Goal: Transaction & Acquisition: Purchase product/service

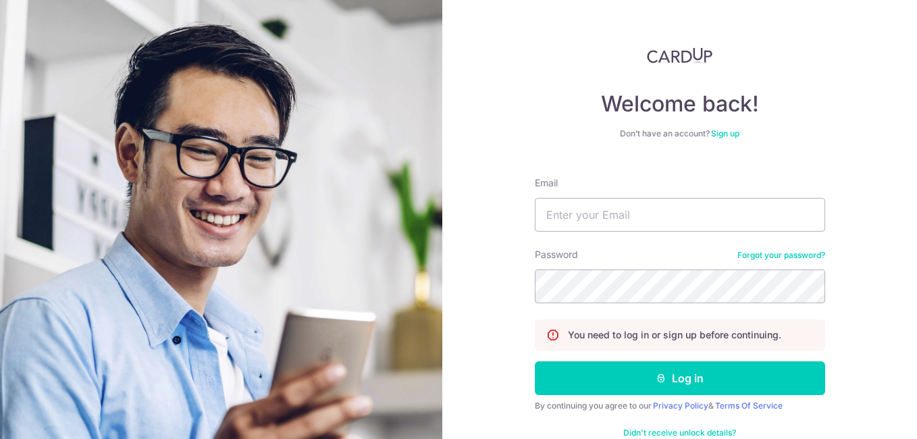
type input "[PERSON_NAME][EMAIL_ADDRESS][DOMAIN_NAME]"
click at [535, 361] on button "Log in" at bounding box center [680, 378] width 290 height 34
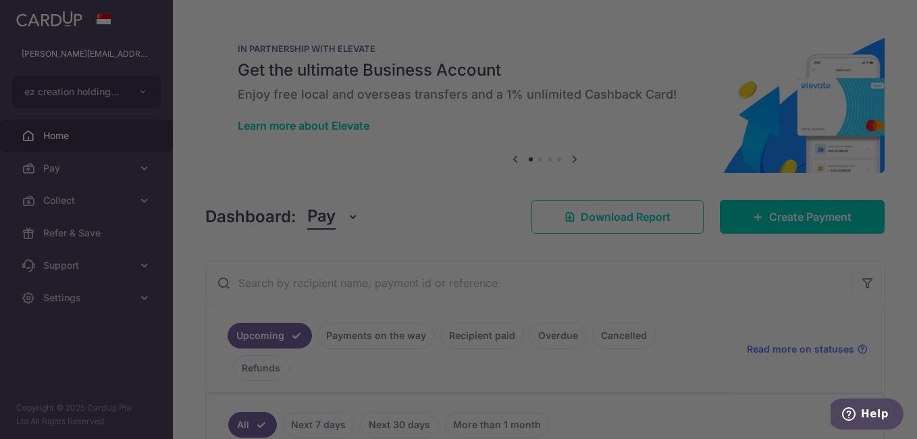
click at [84, 158] on div at bounding box center [463, 222] width 926 height 444
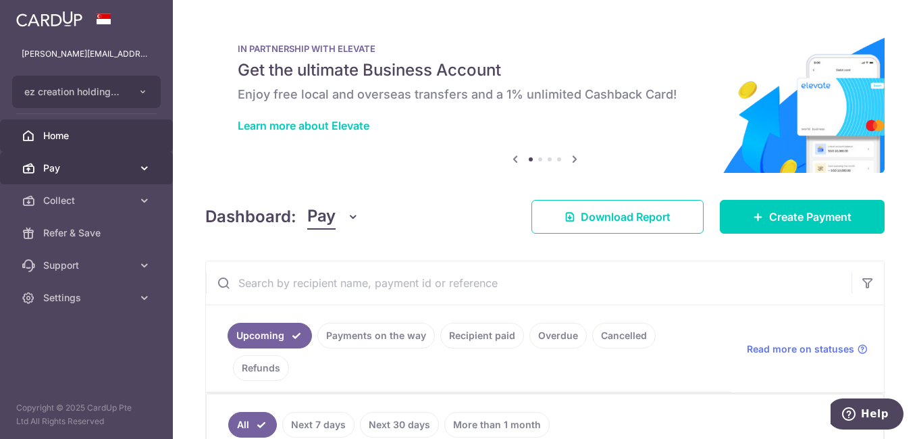
click at [79, 175] on link "Pay" at bounding box center [86, 168] width 173 height 32
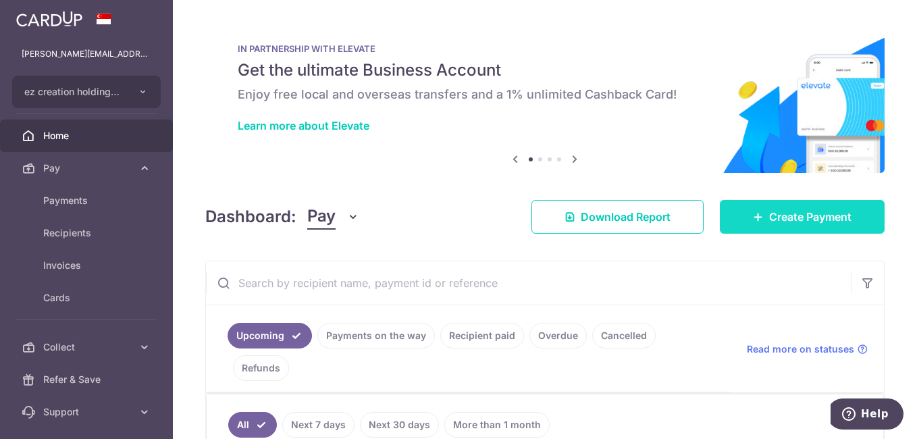
click at [739, 230] on link "Create Payment" at bounding box center [802, 217] width 165 height 34
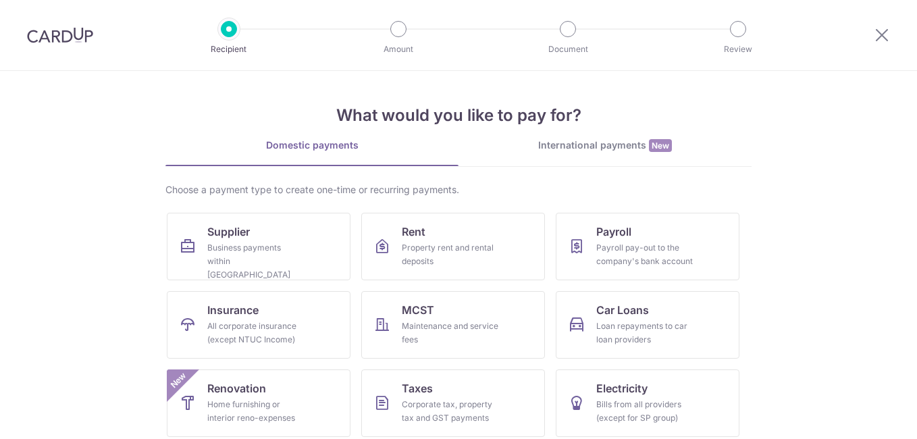
click at [591, 160] on link "International payments New" at bounding box center [604, 152] width 293 height 28
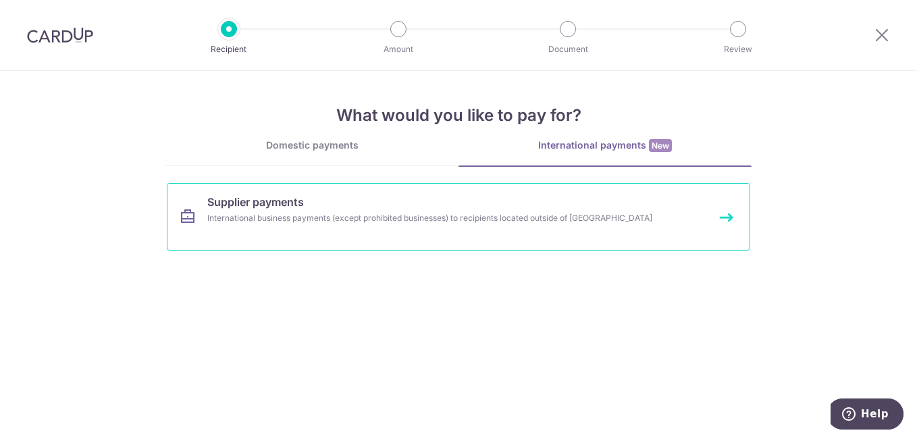
click at [469, 207] on link "Supplier payments International business payments (except prohibited businesses…" at bounding box center [458, 217] width 583 height 68
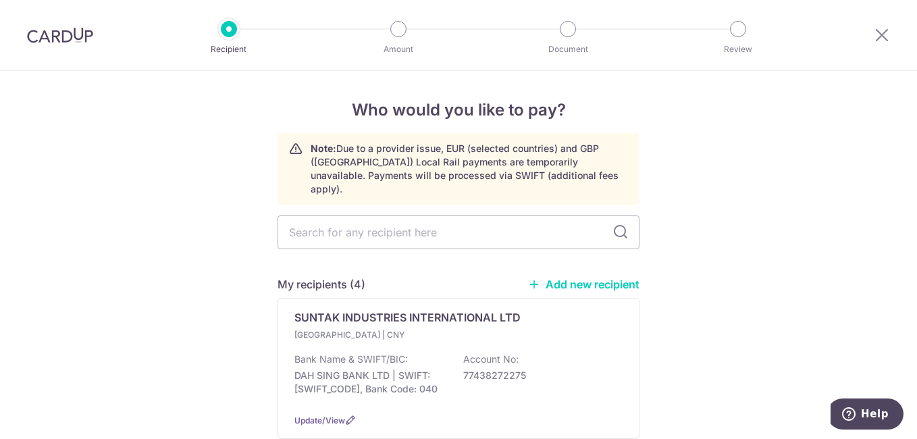
drag, startPoint x: 685, startPoint y: 310, endPoint x: 169, endPoint y: 282, distance: 515.9
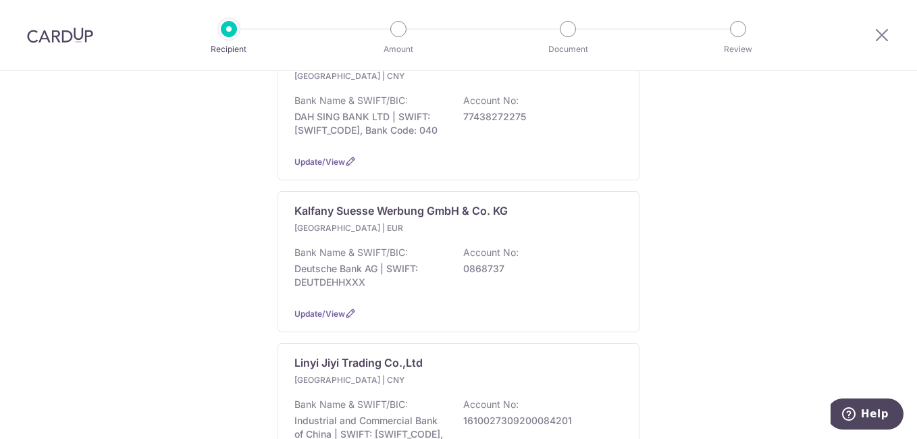
scroll to position [270, 0]
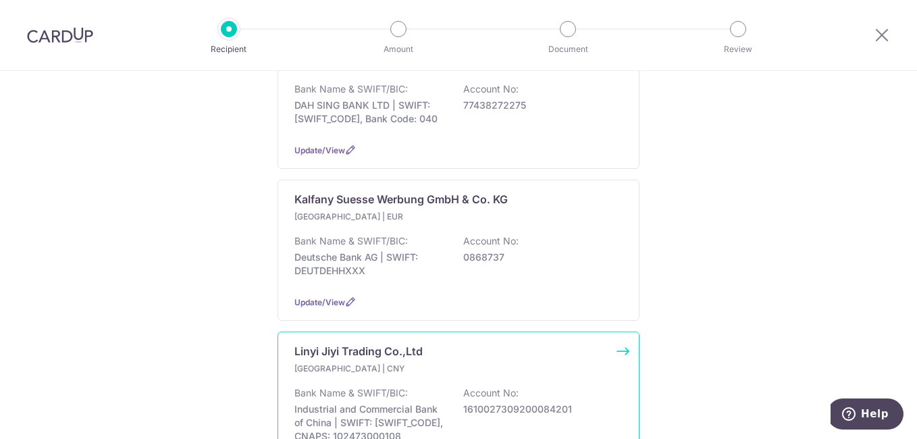
click at [328, 362] on p "China | CNY" at bounding box center [373, 369] width 159 height 14
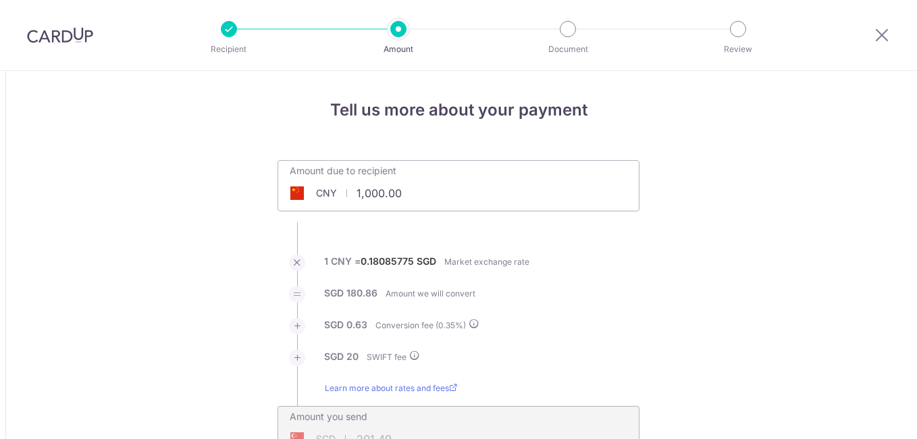
drag, startPoint x: 0, startPoint y: 0, endPoint x: 386, endPoint y: 186, distance: 428.8
click at [386, 186] on input "1,000.00" at bounding box center [382, 193] width 209 height 31
type input "1"
click at [396, 202] on input "14400" at bounding box center [382, 193] width 209 height 31
click at [557, 320] on li "SGD 0.63 Conversion fee ( 0.35 %)" at bounding box center [458, 334] width 362 height 32
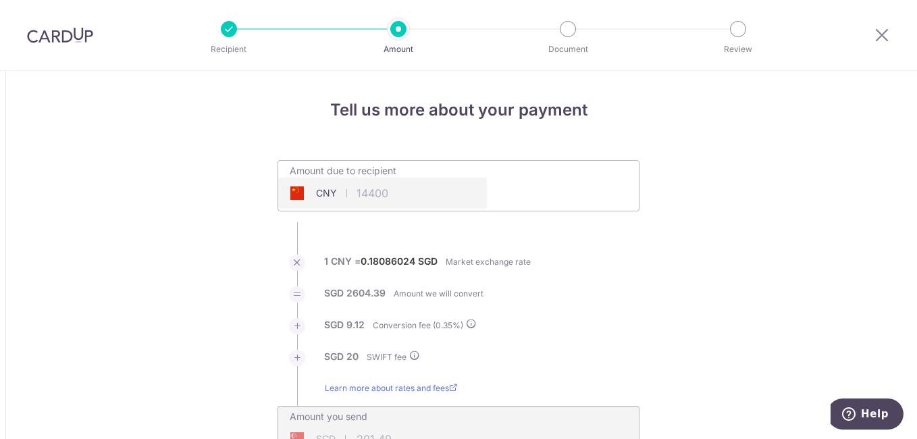
type input "14,400.00"
type input "2,633.51"
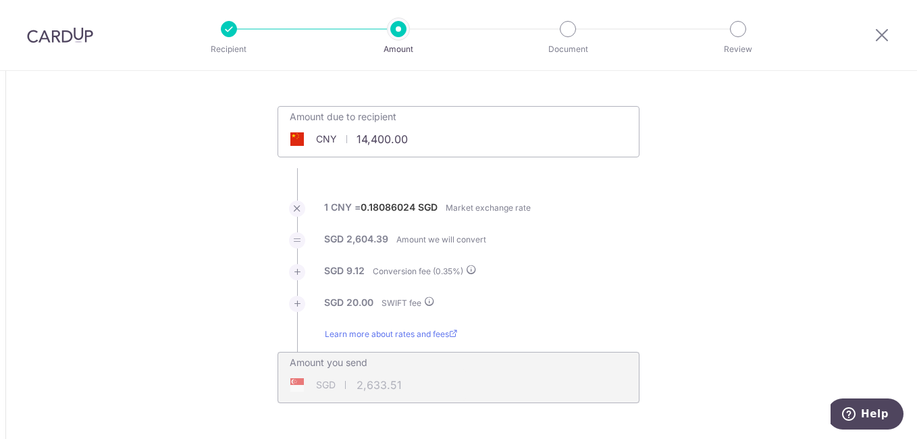
click at [600, 326] on li "SGD 20.00 SWIFT fee" at bounding box center [458, 312] width 362 height 32
click at [432, 386] on div "SGD 2,633.51 2633.51" at bounding box center [372, 384] width 188 height 31
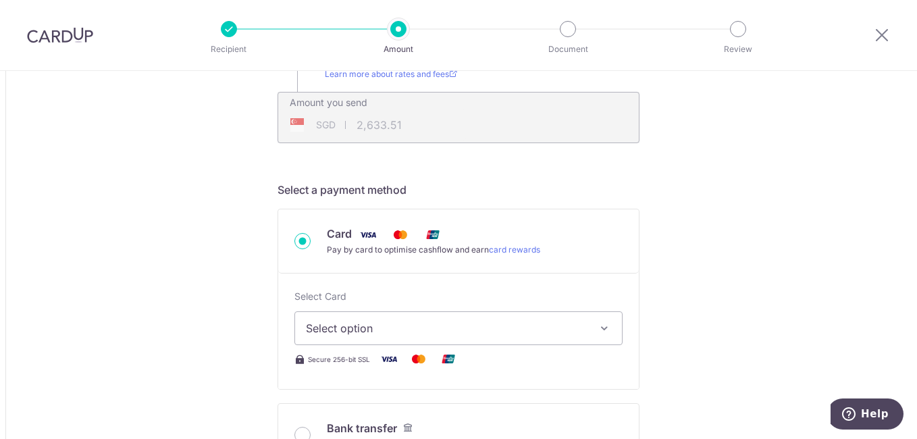
scroll to position [324, 0]
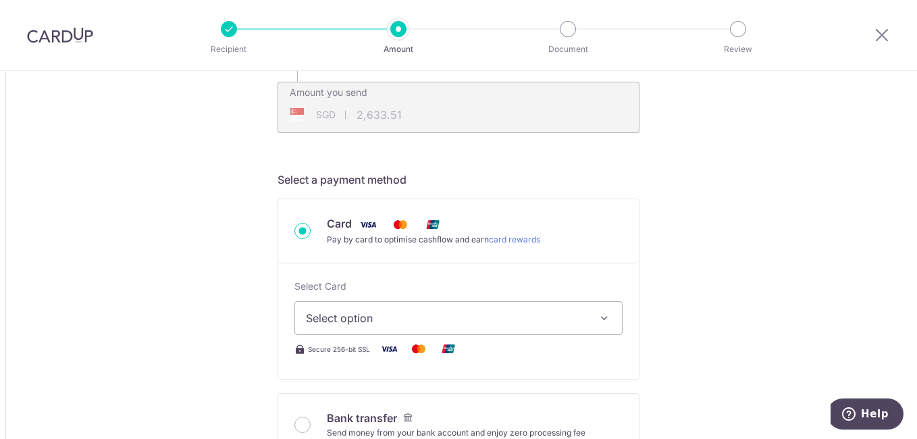
click at [424, 319] on span "Select option" at bounding box center [446, 318] width 281 height 16
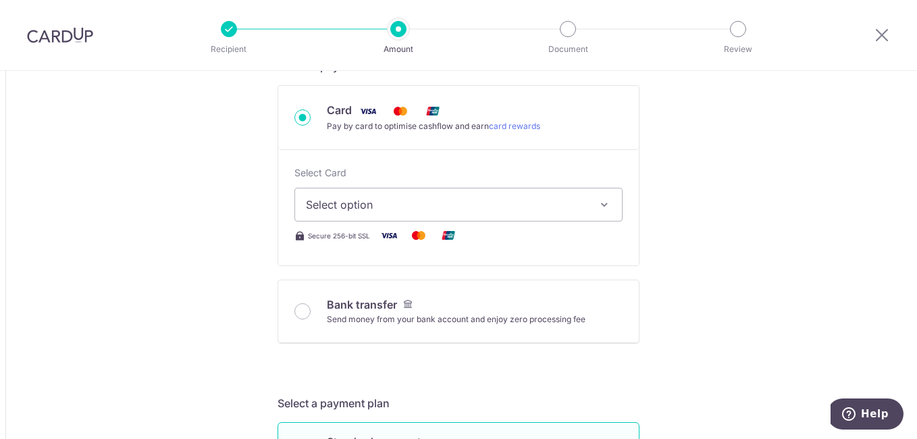
scroll to position [459, 0]
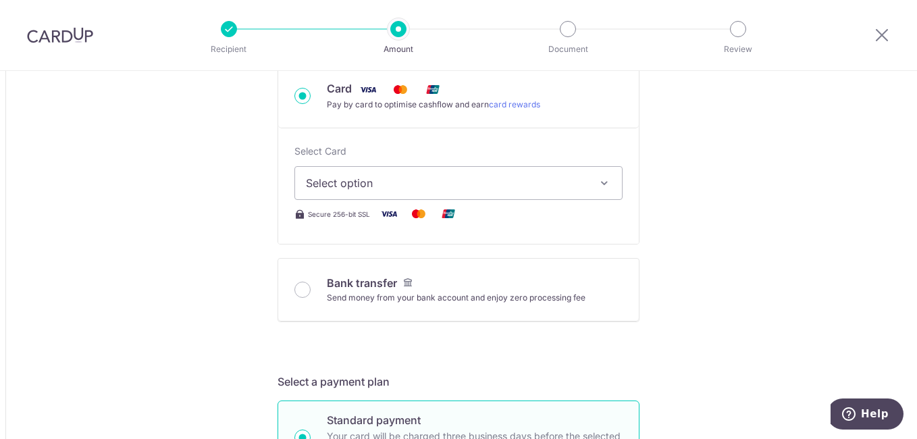
click at [516, 194] on button "Select option" at bounding box center [458, 183] width 328 height 34
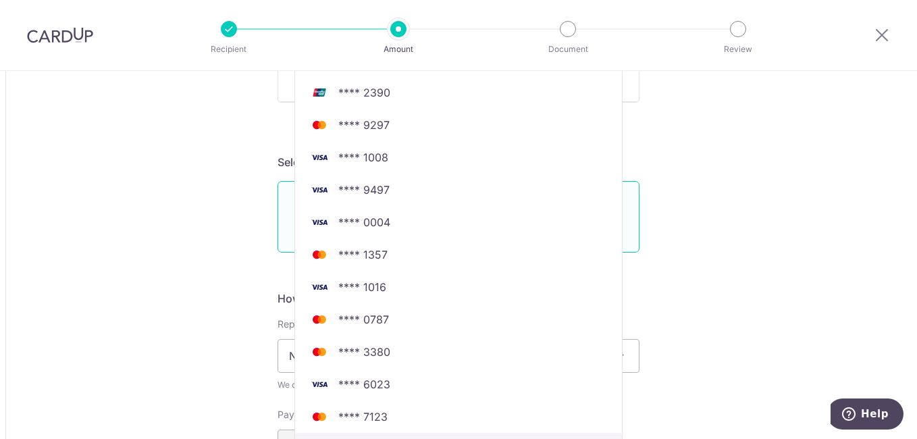
scroll to position [705, 0]
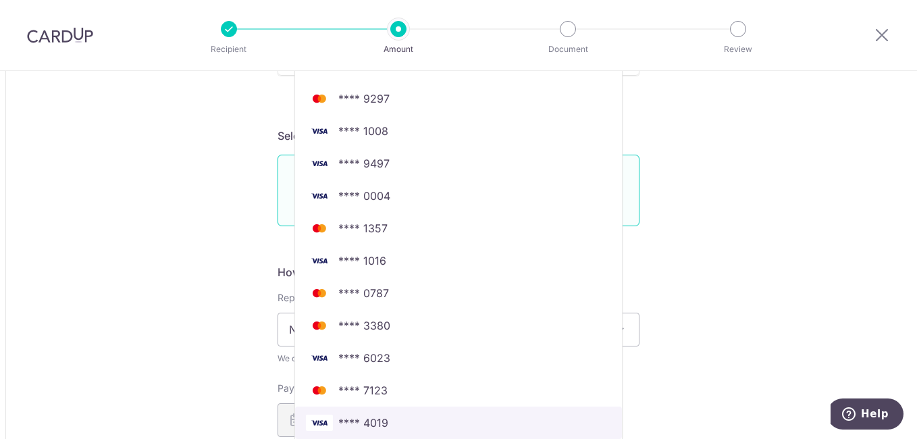
drag, startPoint x: 448, startPoint y: 416, endPoint x: 656, endPoint y: 274, distance: 251.1
click at [448, 416] on span "**** 4019" at bounding box center [458, 423] width 305 height 16
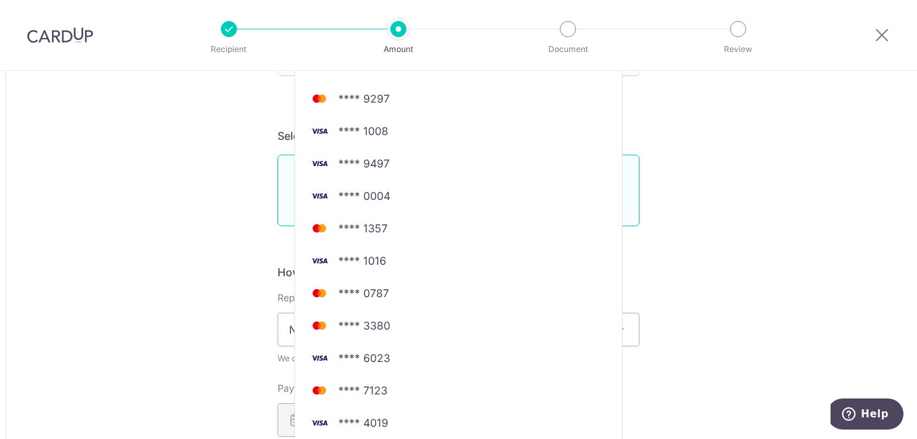
type input "14,400.00"
type input "2,633.57"
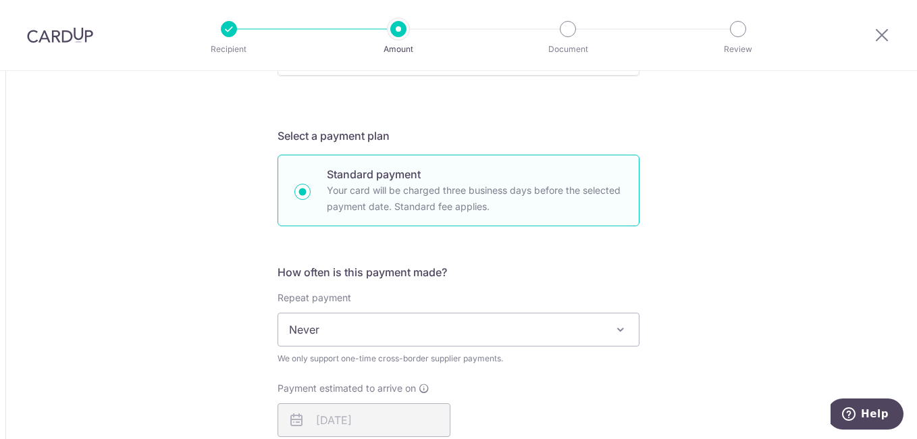
click at [668, 265] on div "Tell us more about your payment Amount due to recipient CNY 14,400.00 14400 1 C…" at bounding box center [458, 292] width 917 height 1852
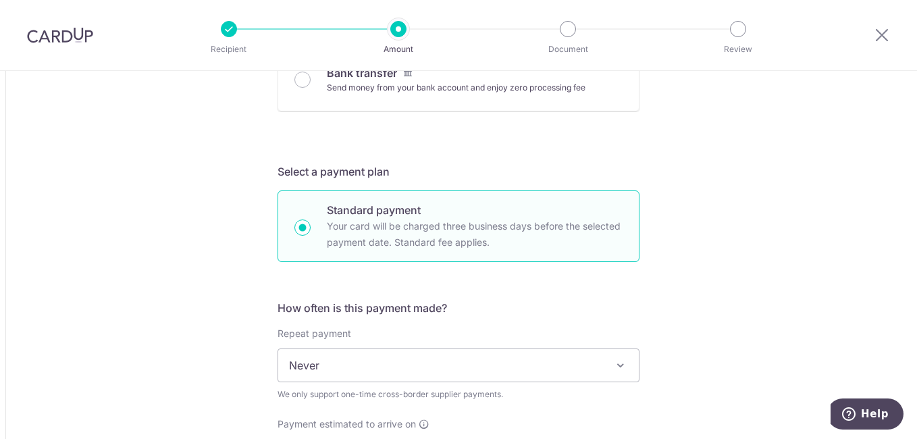
scroll to position [678, 0]
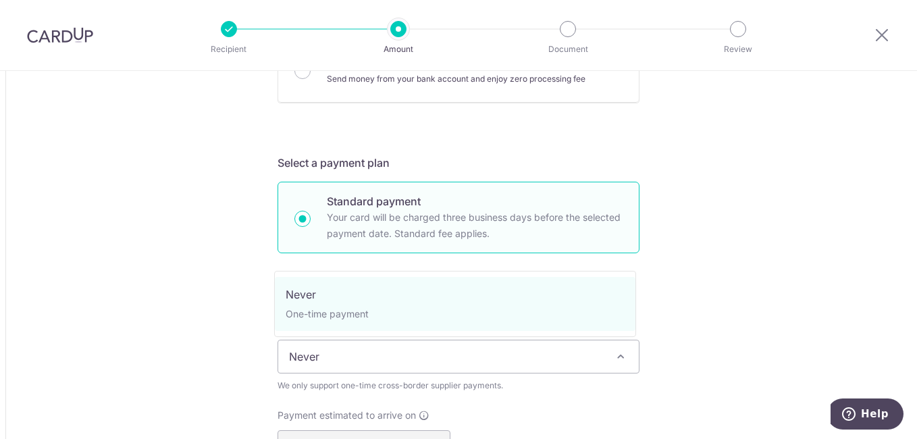
click at [467, 360] on span "Never" at bounding box center [458, 356] width 361 height 32
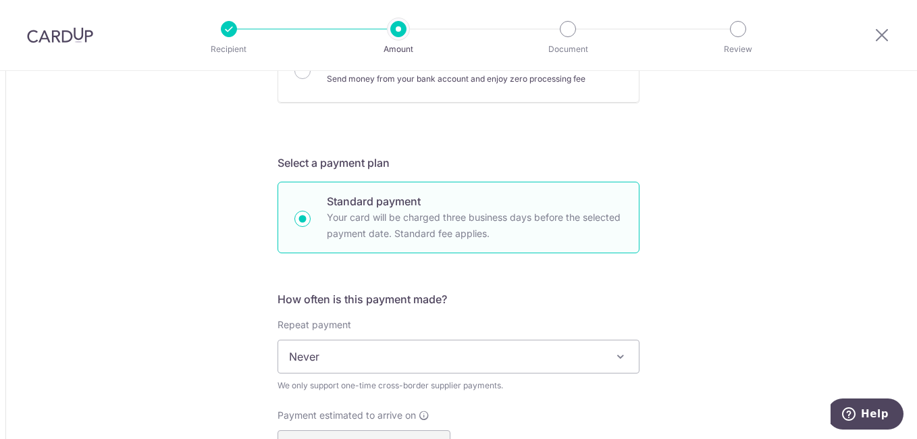
drag, startPoint x: 685, startPoint y: 352, endPoint x: 186, endPoint y: 306, distance: 501.1
click at [186, 306] on div "Tell us more about your payment Amount due to recipient CNY 14,400.00 14400 1 C…" at bounding box center [458, 319] width 917 height 1852
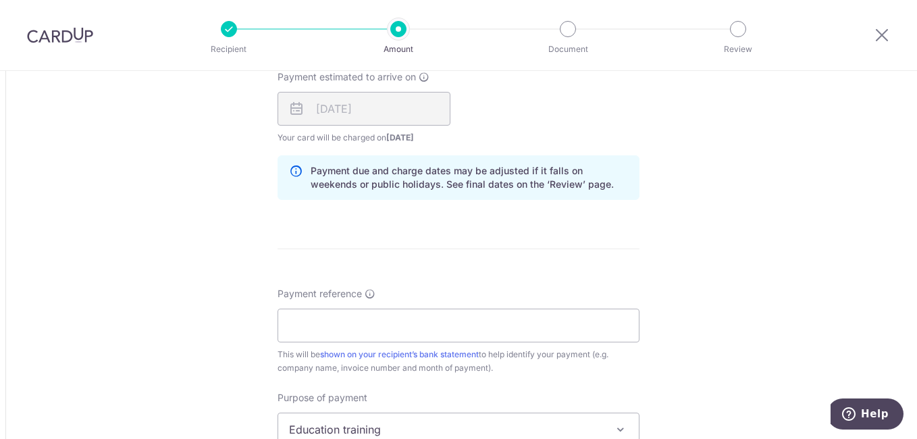
scroll to position [1029, 0]
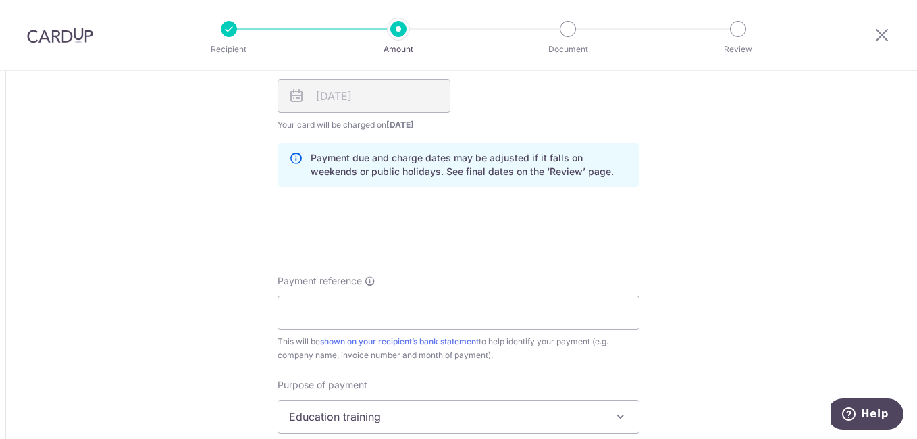
click at [292, 337] on div "This will be shown on your recipient’s bank statement to help identify your pay…" at bounding box center [458, 348] width 362 height 27
click at [300, 325] on input "Payment reference" at bounding box center [458, 313] width 362 height 34
type input "251007"
click at [442, 417] on span "Education training" at bounding box center [458, 416] width 361 height 32
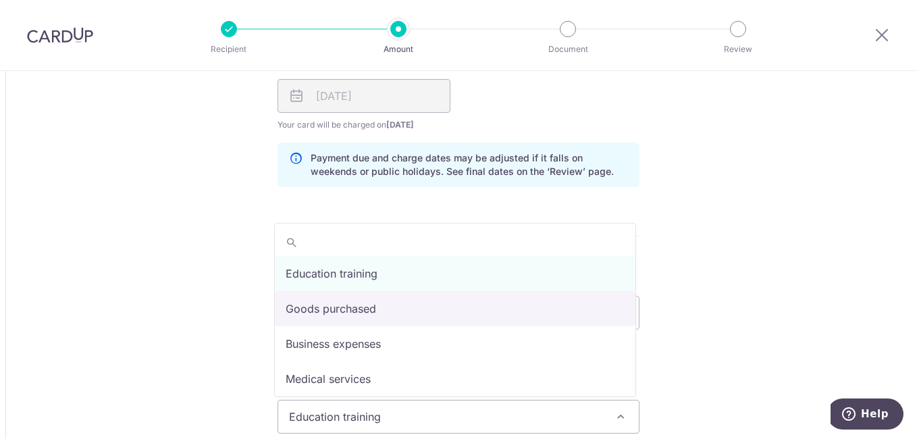
select select "Goods purchased"
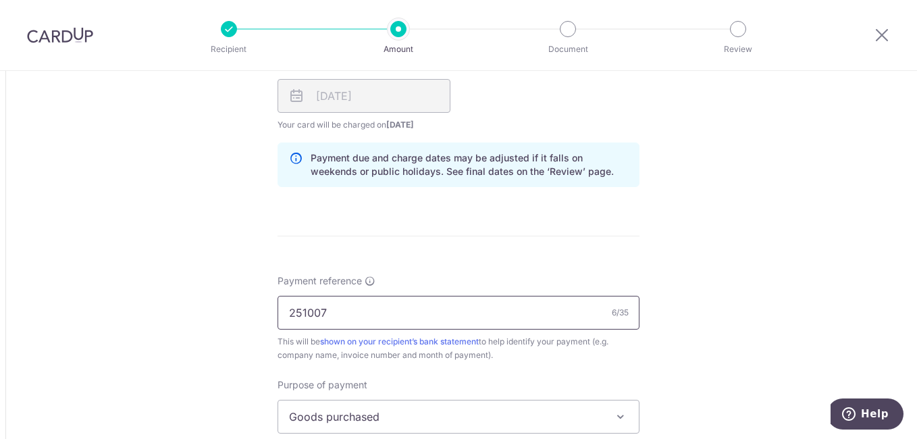
click at [444, 325] on input "251007" at bounding box center [458, 313] width 362 height 34
type input "2"
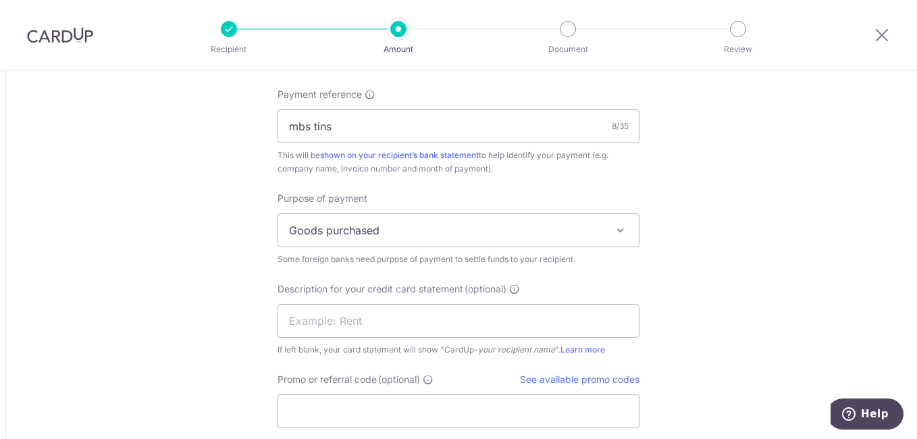
scroll to position [1218, 0]
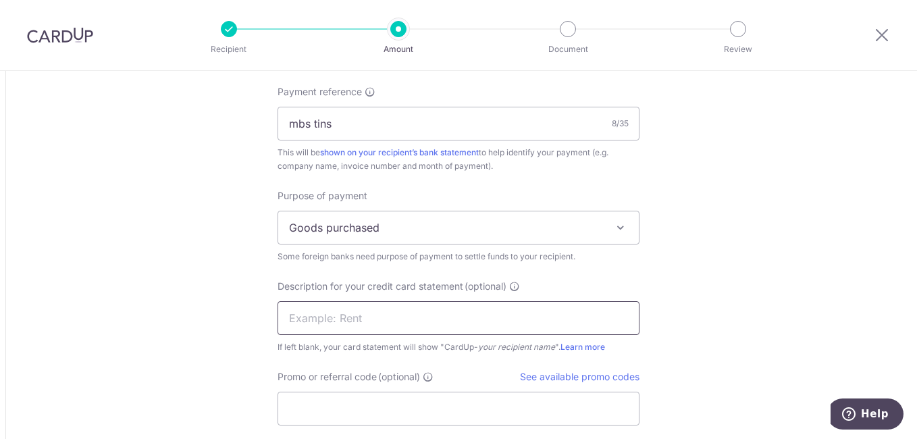
click at [488, 329] on input "text" at bounding box center [458, 318] width 362 height 34
click at [387, 138] on input "mbs tins" at bounding box center [458, 124] width 362 height 34
type input "m"
type input "251007"
click at [405, 326] on input "text" at bounding box center [458, 318] width 362 height 34
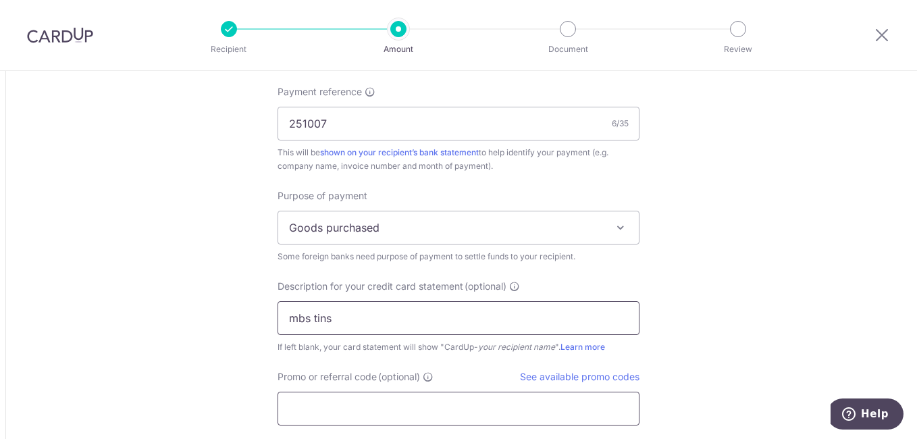
type input "mbs tins"
click at [399, 404] on input "Promo or referral code (optional)" at bounding box center [458, 409] width 362 height 34
type input "boff185"
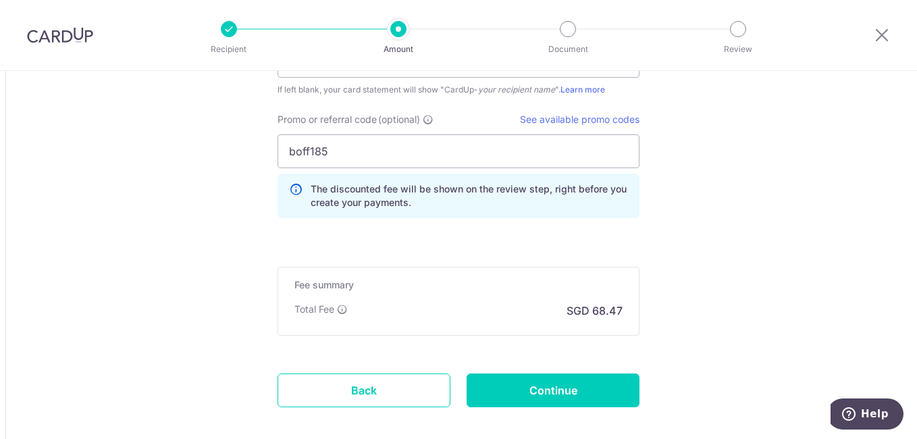
scroll to position [1515, 0]
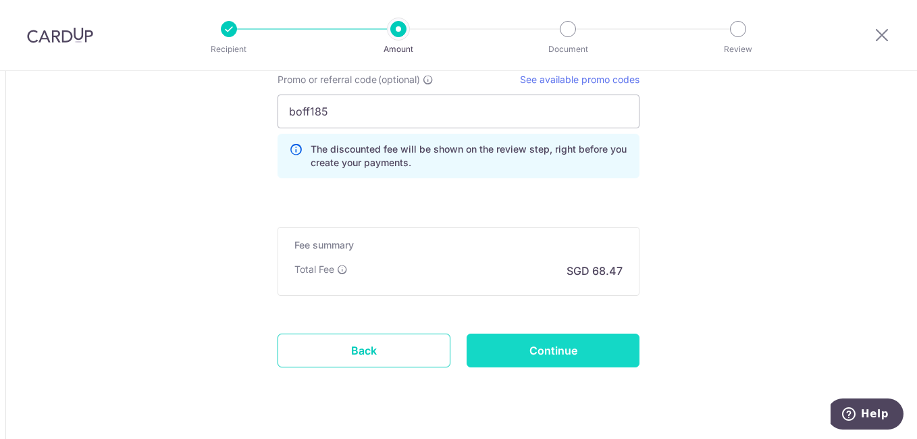
click at [580, 345] on input "Continue" at bounding box center [553, 351] width 173 height 34
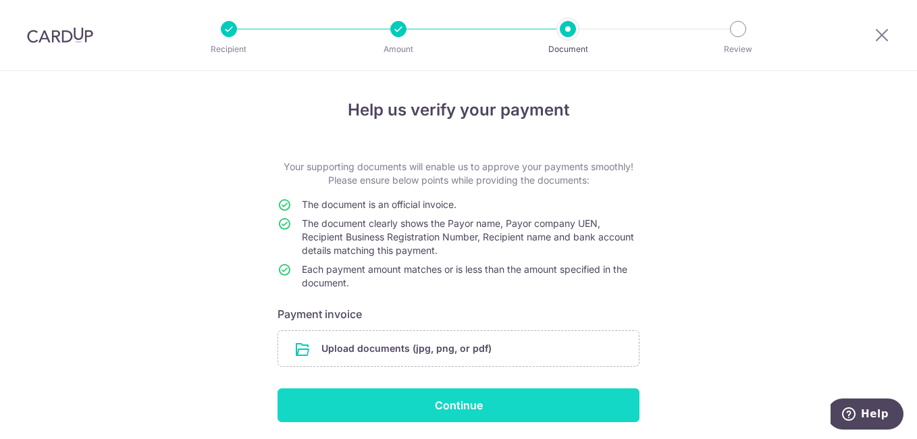
click at [438, 415] on input "Continue" at bounding box center [458, 405] width 362 height 34
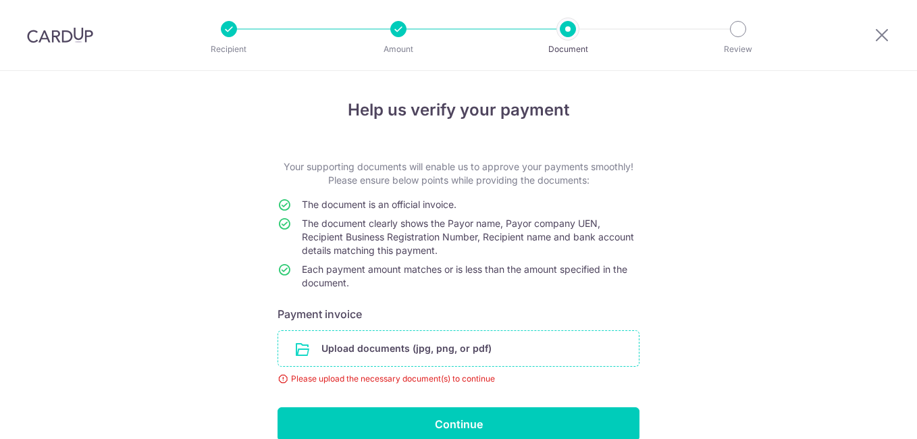
click at [408, 331] on input "file" at bounding box center [458, 348] width 361 height 35
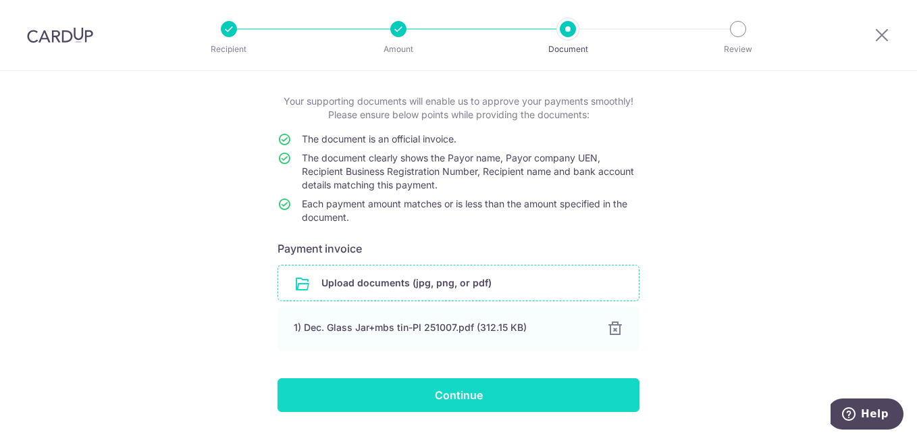
click at [480, 404] on input "Continue" at bounding box center [458, 395] width 362 height 34
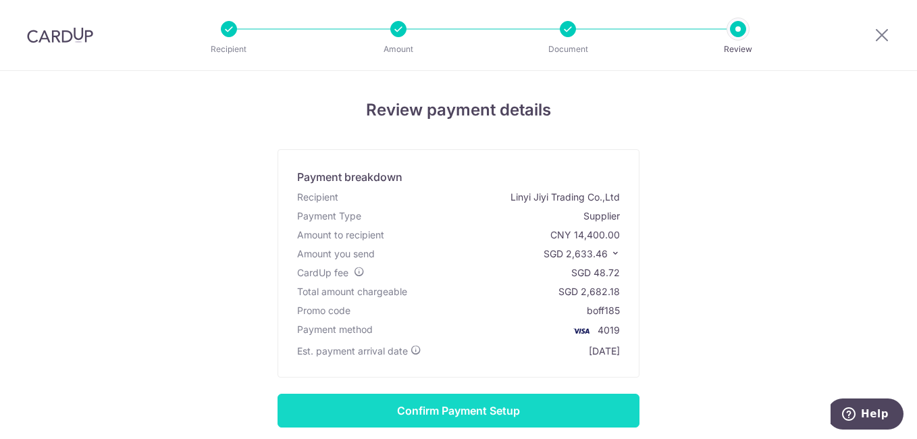
click at [551, 408] on input "Confirm Payment Setup" at bounding box center [458, 411] width 362 height 34
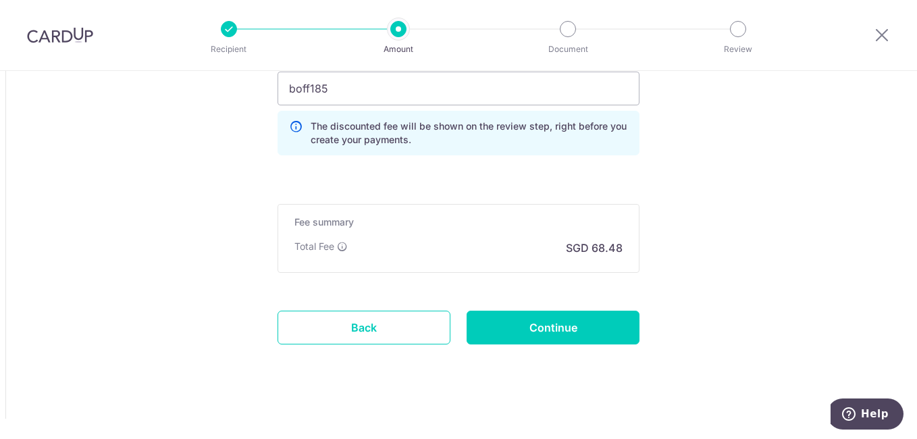
scroll to position [1597, 0]
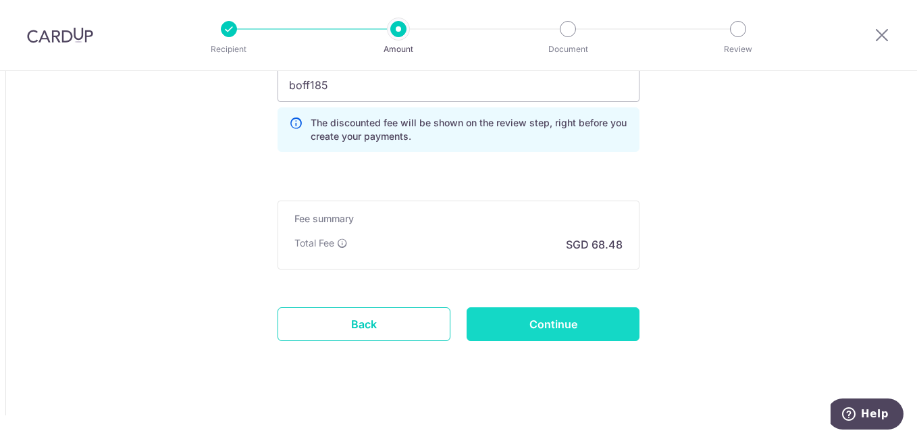
click at [560, 316] on input "Continue" at bounding box center [553, 324] width 173 height 34
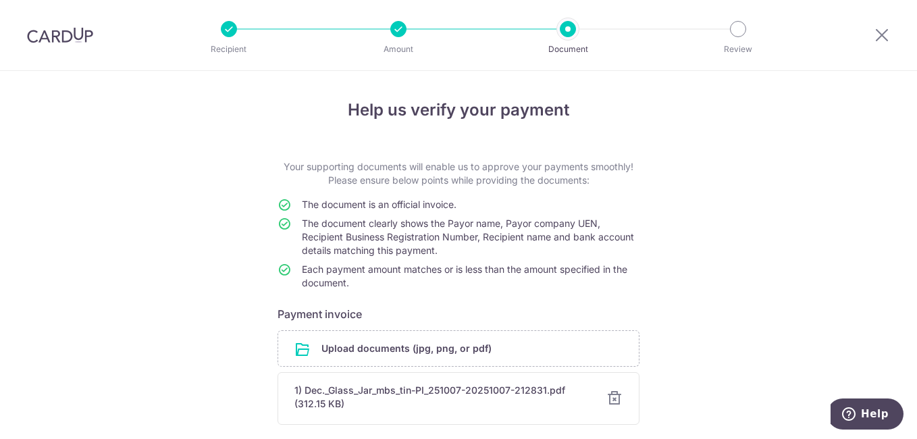
scroll to position [110, 0]
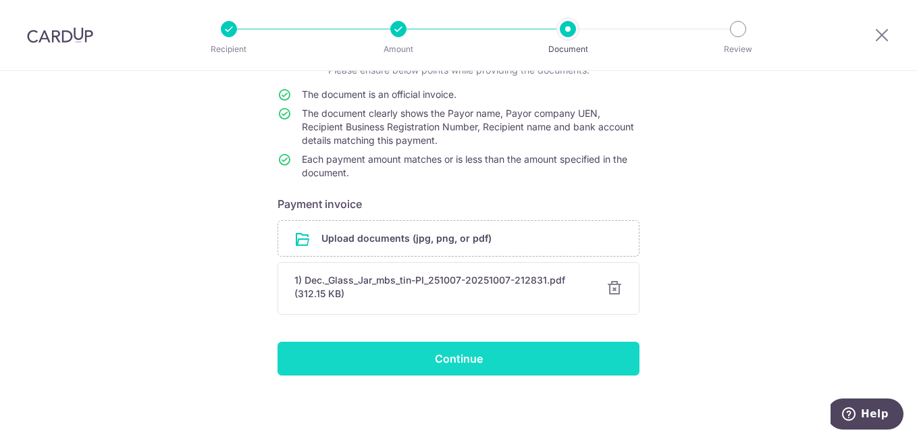
click at [506, 358] on input "Continue" at bounding box center [458, 359] width 362 height 34
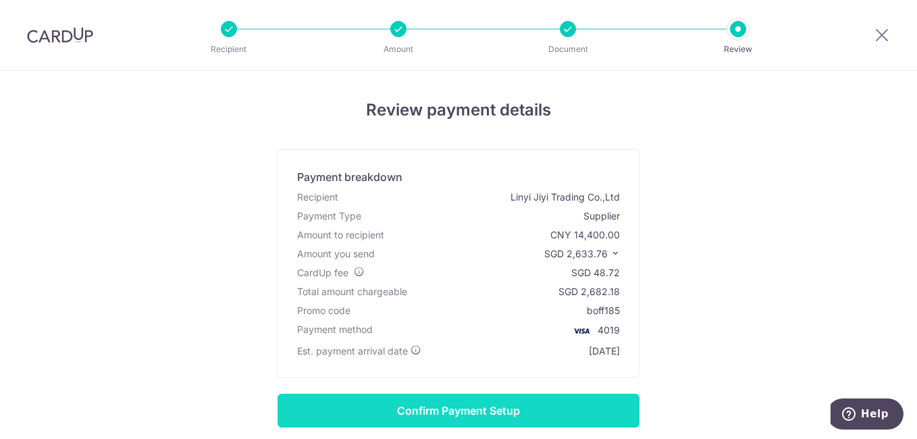
click at [482, 407] on input "Confirm Payment Setup" at bounding box center [458, 411] width 362 height 34
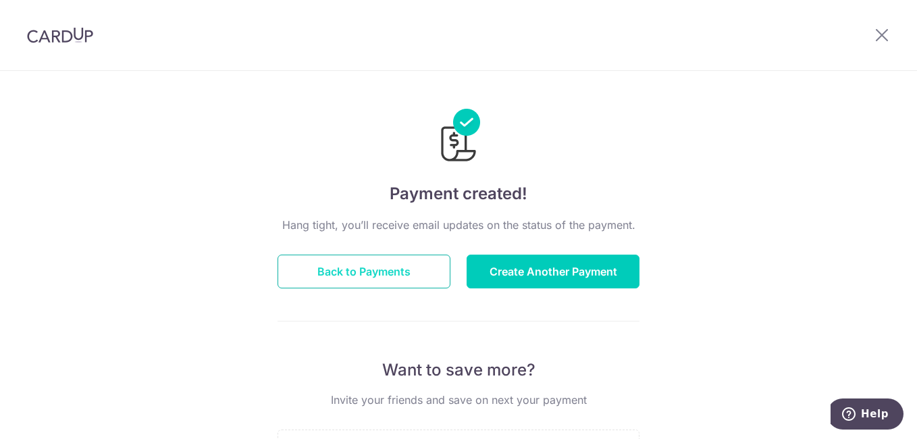
click at [405, 271] on button "Back to Payments" at bounding box center [363, 272] width 173 height 34
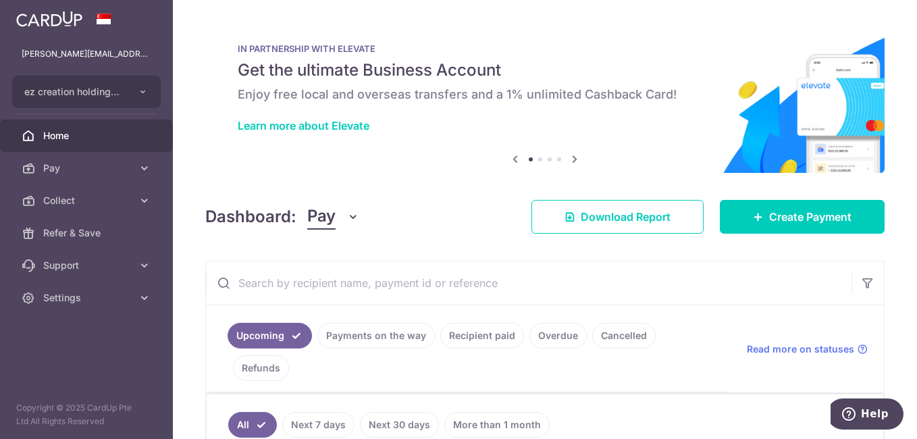
scroll to position [182, 0]
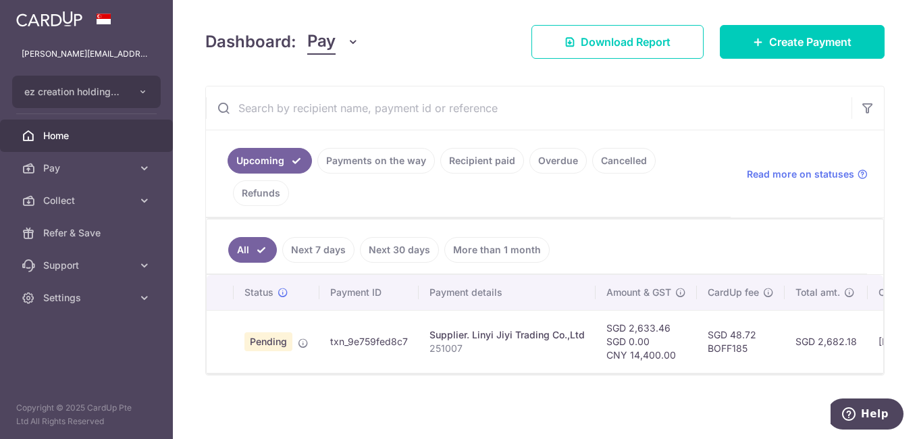
drag, startPoint x: 656, startPoint y: 365, endPoint x: 679, endPoint y: 370, distance: 23.4
click at [679, 370] on div "Status Payment ID Payment details Amount & GST CardUp fee Total amt. Charge dat…" at bounding box center [545, 324] width 676 height 98
drag, startPoint x: 679, startPoint y: 370, endPoint x: 597, endPoint y: 389, distance: 83.8
click at [597, 389] on div "× Pause Schedule Pause all future payments in this series Pause just this one p…" at bounding box center [545, 219] width 744 height 439
drag, startPoint x: 595, startPoint y: 374, endPoint x: 644, endPoint y: 377, distance: 48.7
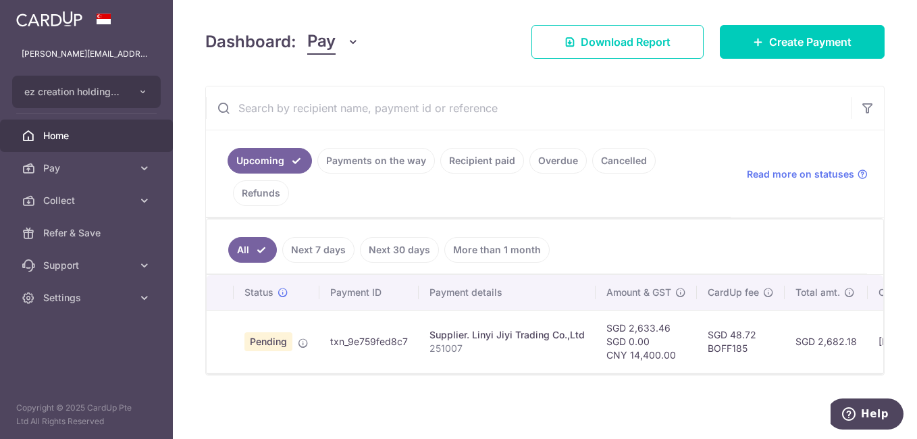
click at [644, 377] on div "× Pause Schedule Pause all future payments in this series Pause just this one p…" at bounding box center [545, 219] width 744 height 439
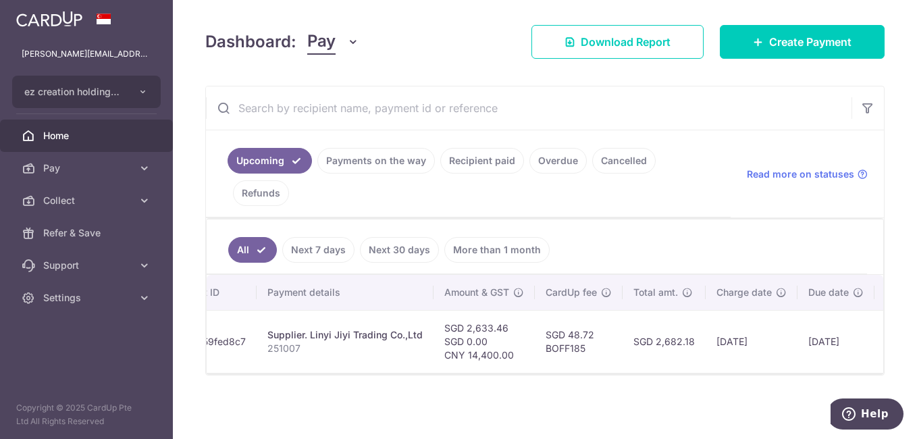
scroll to position [0, 255]
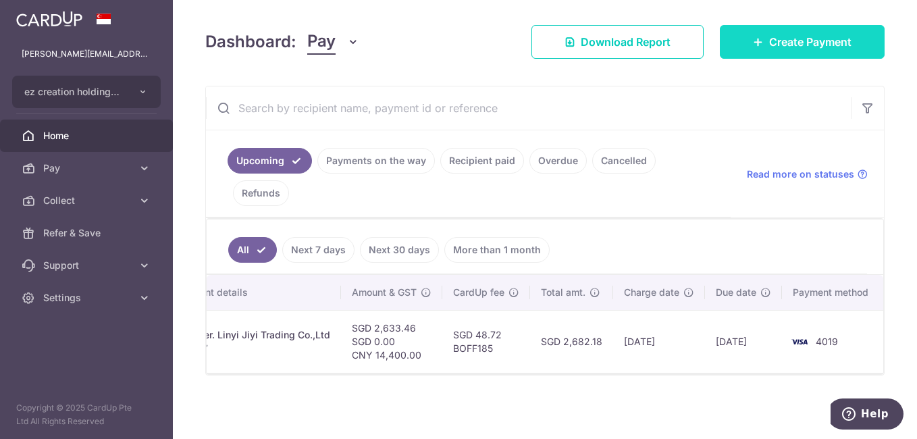
click at [774, 46] on link "Create Payment" at bounding box center [802, 42] width 165 height 34
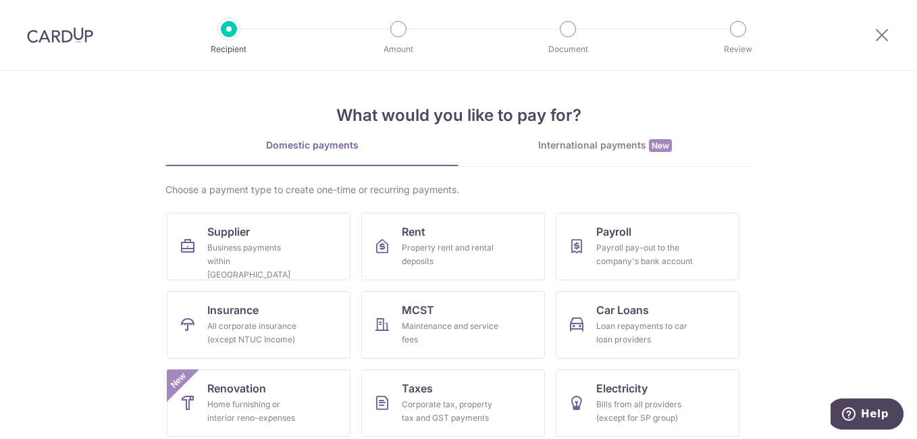
click at [585, 168] on div "Domestic payments International payments New Choose a payment type to create on…" at bounding box center [458, 332] width 586 height 388
click at [595, 147] on div "International payments New" at bounding box center [604, 145] width 293 height 14
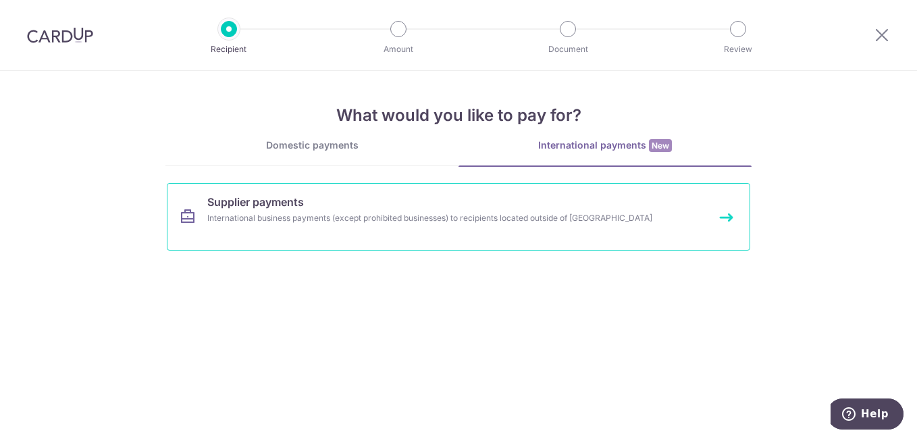
click at [499, 213] on div "International business payments (except prohibited businesses) to recipients lo…" at bounding box center [440, 218] width 467 height 14
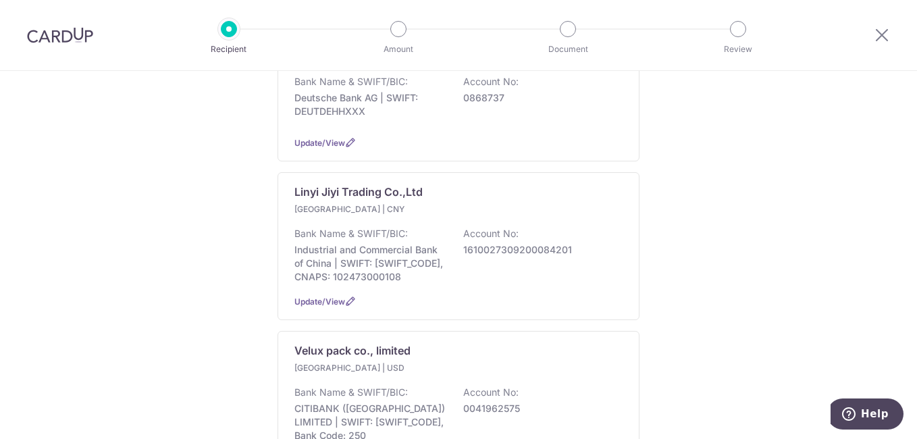
scroll to position [432, 0]
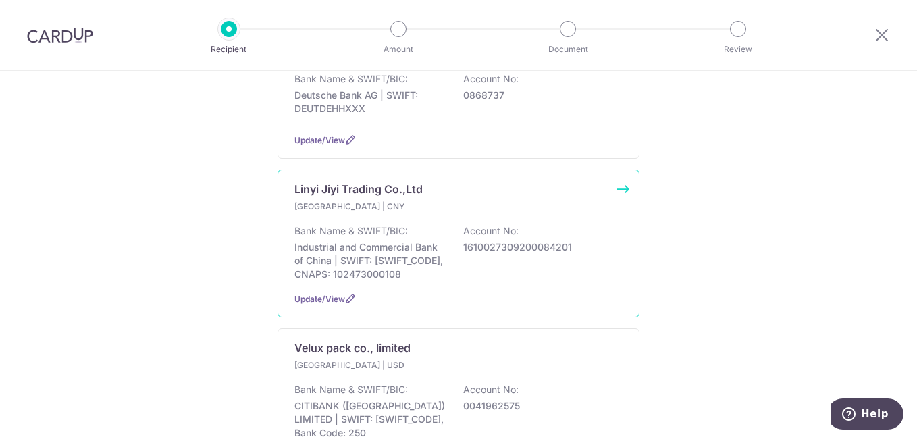
click at [509, 228] on p "Account No:" at bounding box center [490, 231] width 55 height 14
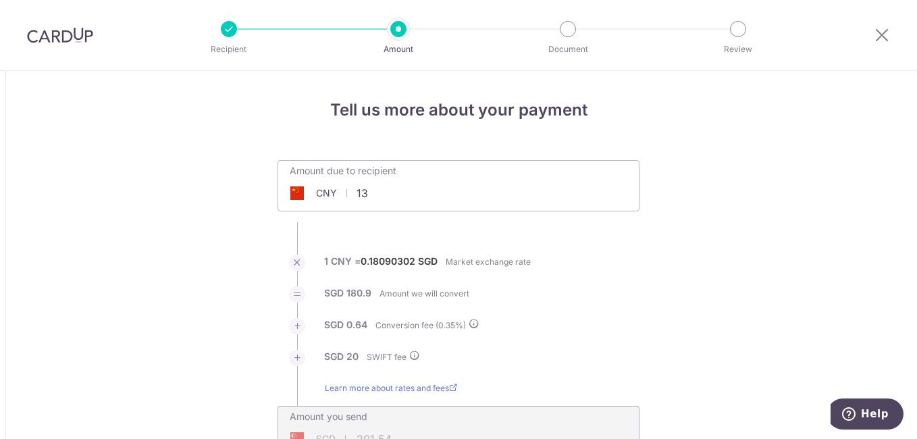
type input "1"
click at [564, 292] on li "SGD 180.9 Amount we will convert" at bounding box center [458, 302] width 362 height 32
type input "31,000.00"
type input "5,647.61"
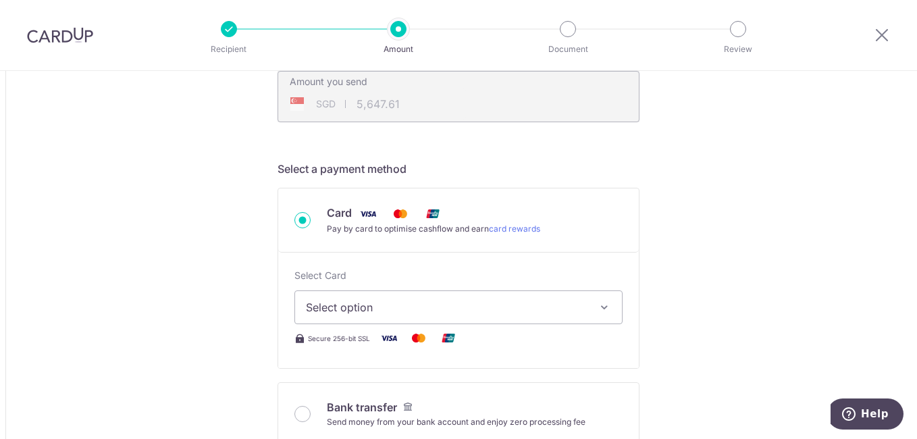
scroll to position [351, 0]
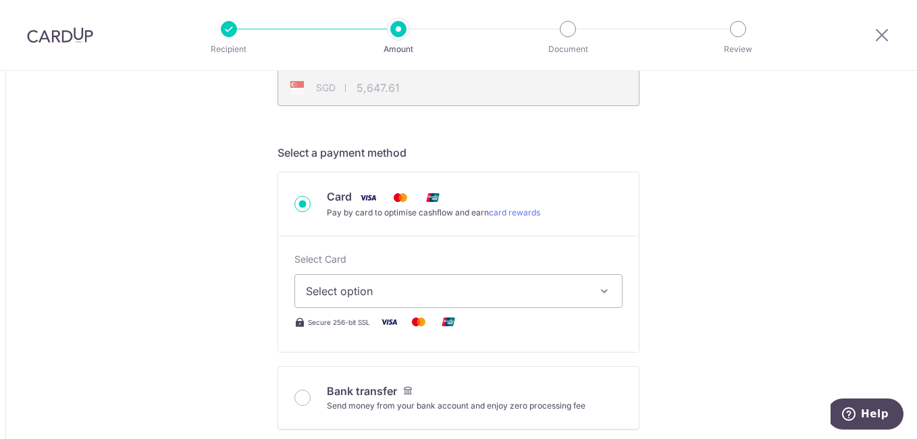
click at [543, 289] on span "Select option" at bounding box center [446, 291] width 281 height 16
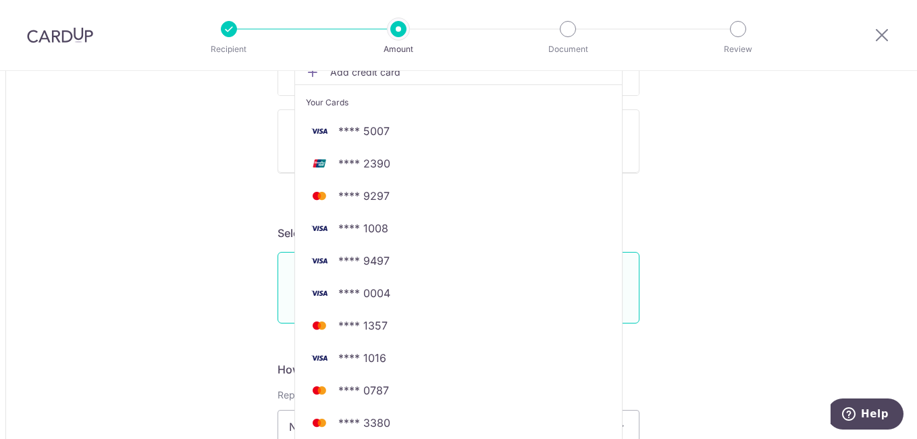
scroll to position [808, 0]
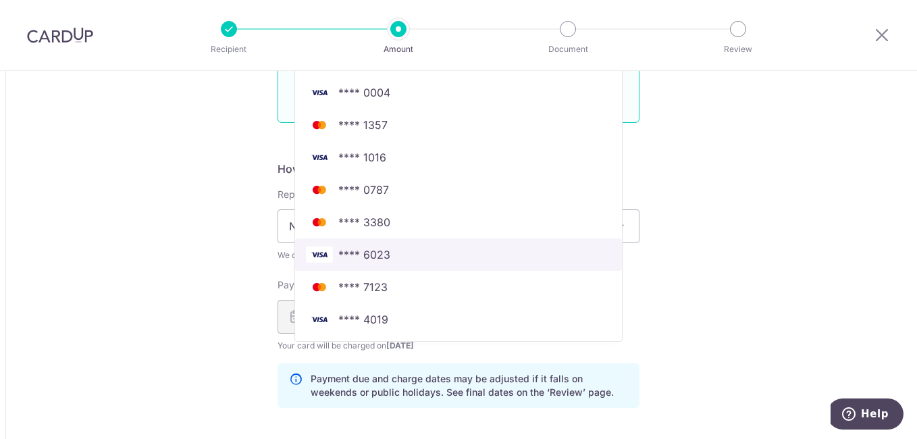
click at [543, 255] on span "**** 6023" at bounding box center [458, 254] width 305 height 16
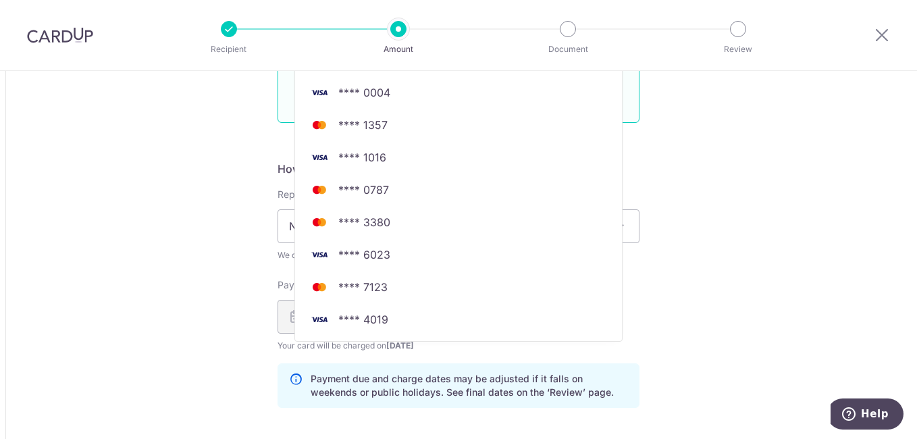
type input "31,000.00"
type input "5,647.69"
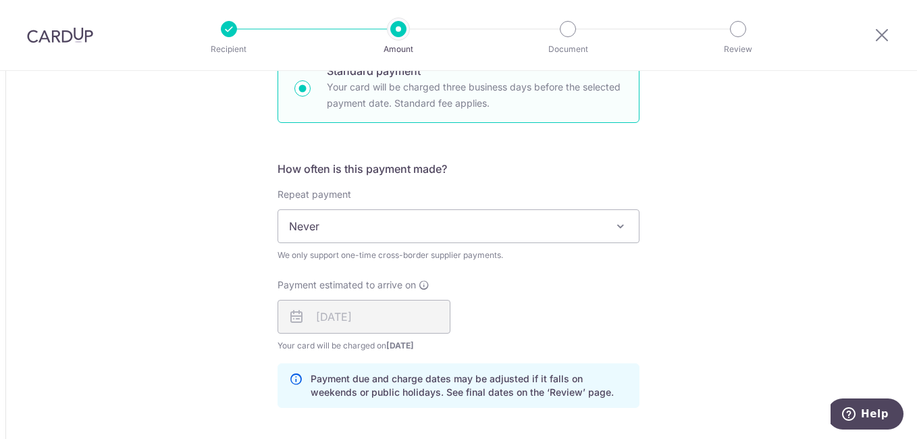
click at [619, 300] on div "Payment estimated to arrive on 13/10/2025 Your card will be charged on 08/10/20…" at bounding box center [458, 315] width 378 height 74
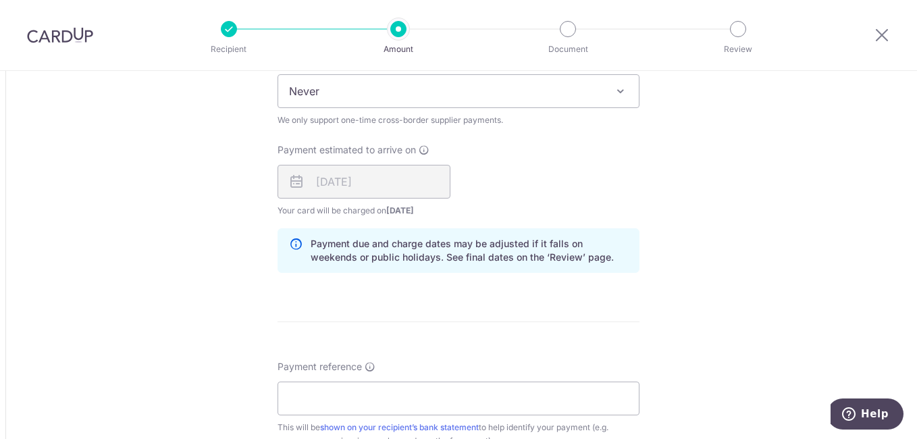
scroll to position [970, 0]
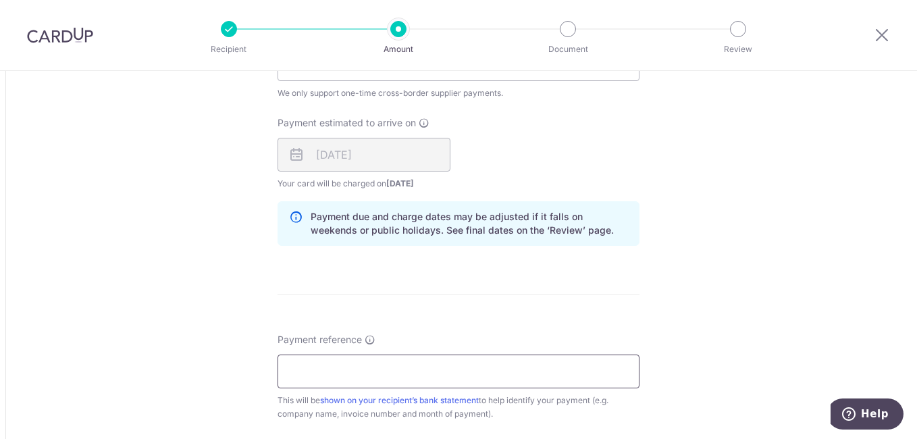
click at [494, 369] on input "Payment reference" at bounding box center [458, 371] width 362 height 34
type input "251007"
type input "mbs tins"
type input "boff185"
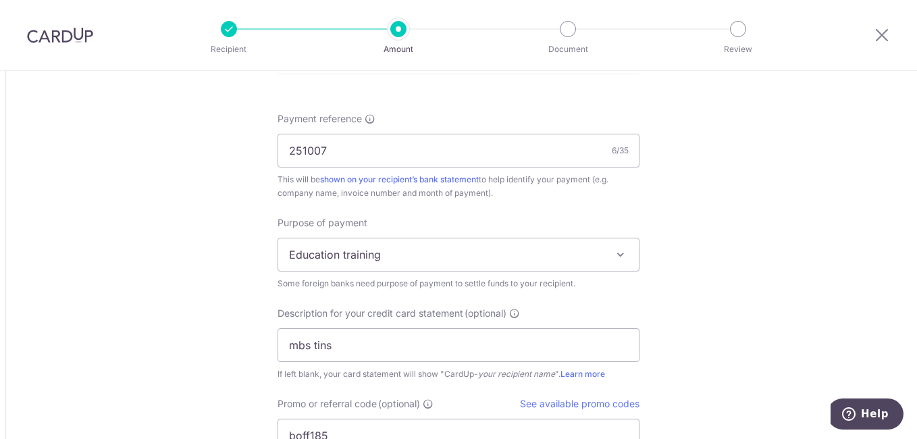
click at [507, 258] on span "Education training" at bounding box center [458, 254] width 361 height 32
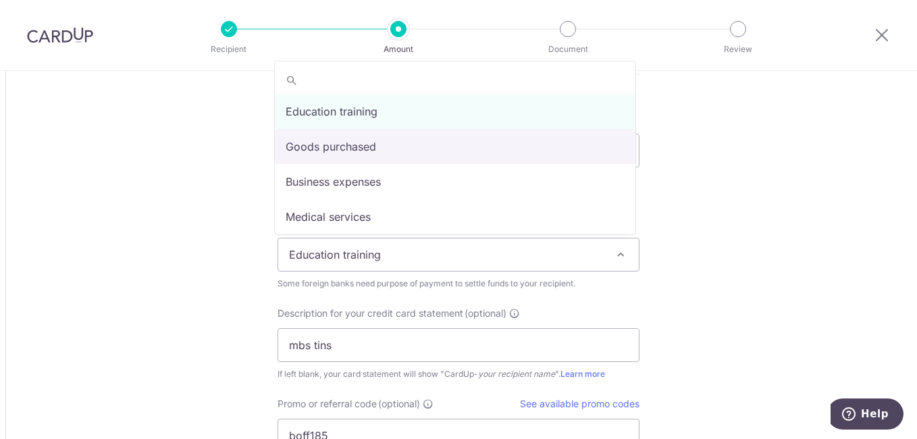
select select "Goods purchased"
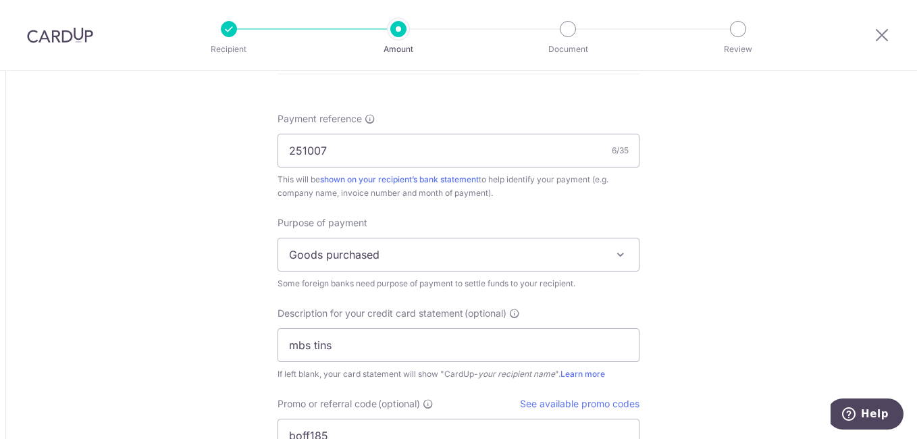
drag, startPoint x: 684, startPoint y: 323, endPoint x: 676, endPoint y: 374, distance: 51.3
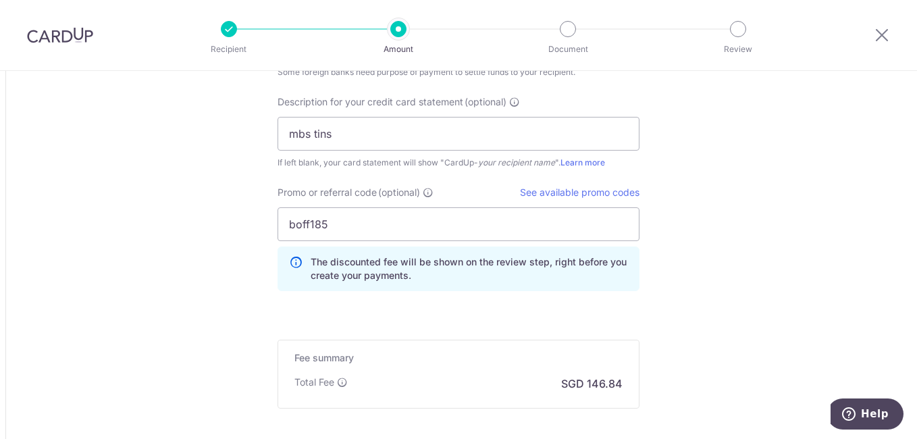
scroll to position [1434, 0]
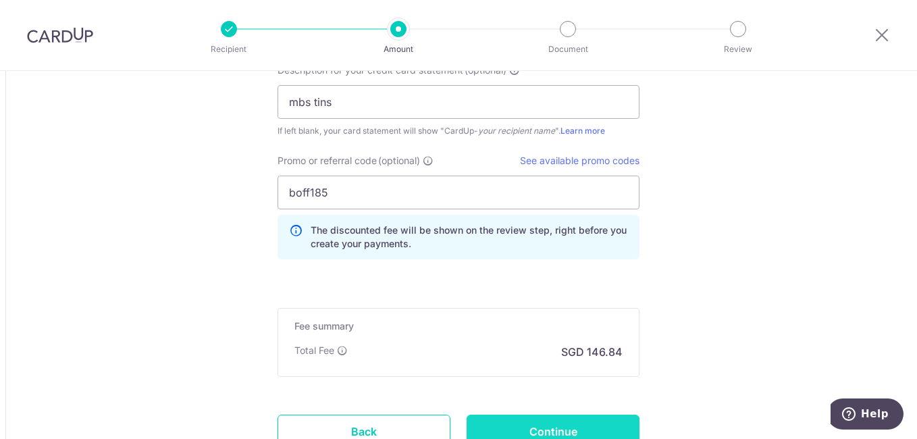
click at [585, 427] on input "Continue" at bounding box center [553, 432] width 173 height 34
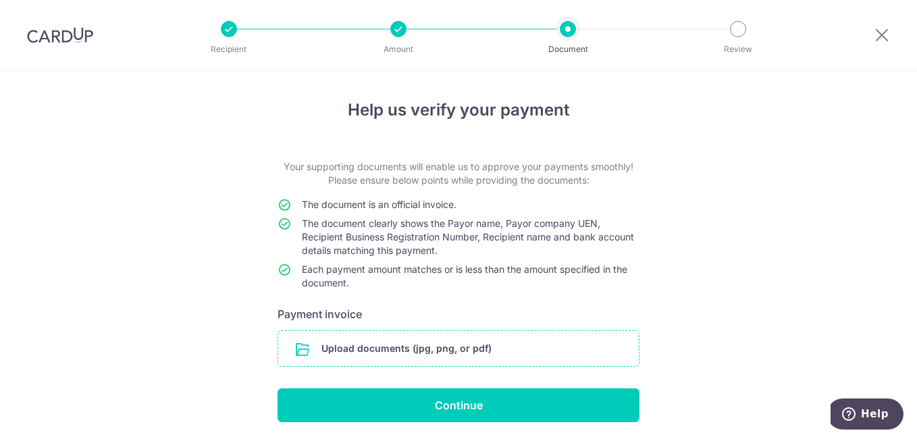
click at [475, 332] on input "file" at bounding box center [458, 348] width 361 height 35
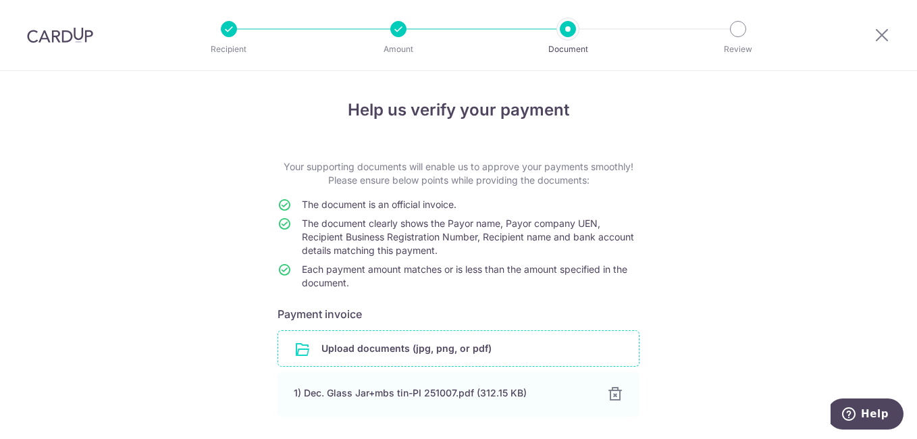
scroll to position [102, 0]
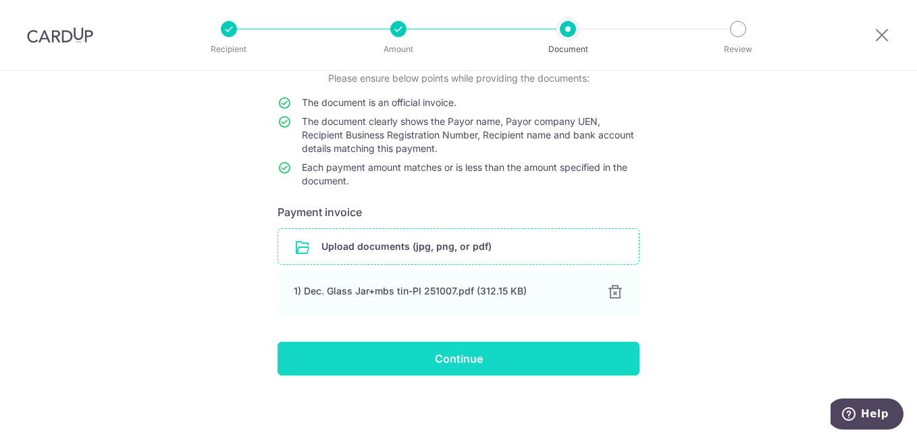
click at [500, 354] on input "Continue" at bounding box center [458, 359] width 362 height 34
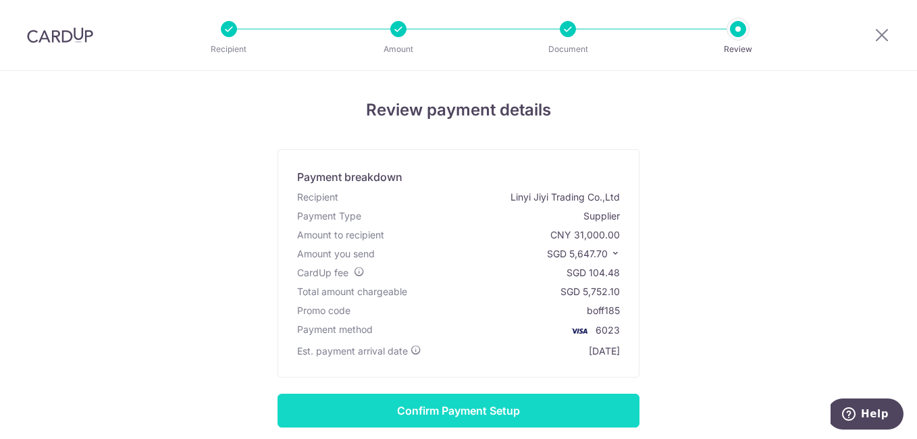
click at [487, 402] on input "Confirm Payment Setup" at bounding box center [458, 411] width 362 height 34
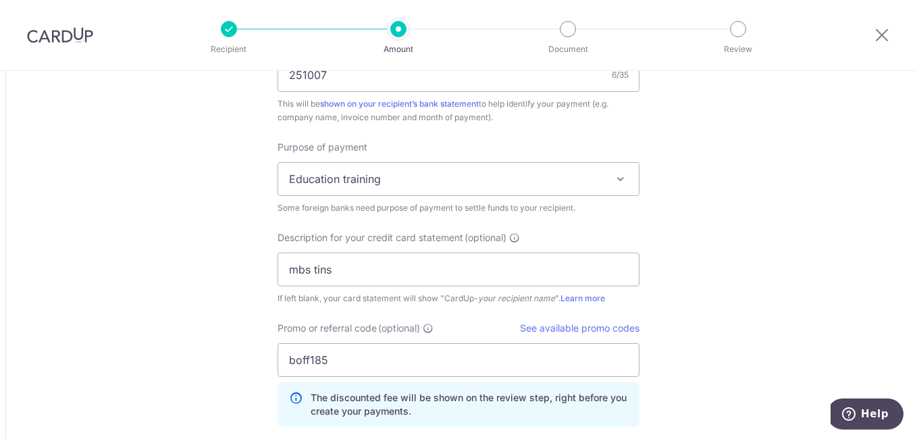
scroll to position [1326, 0]
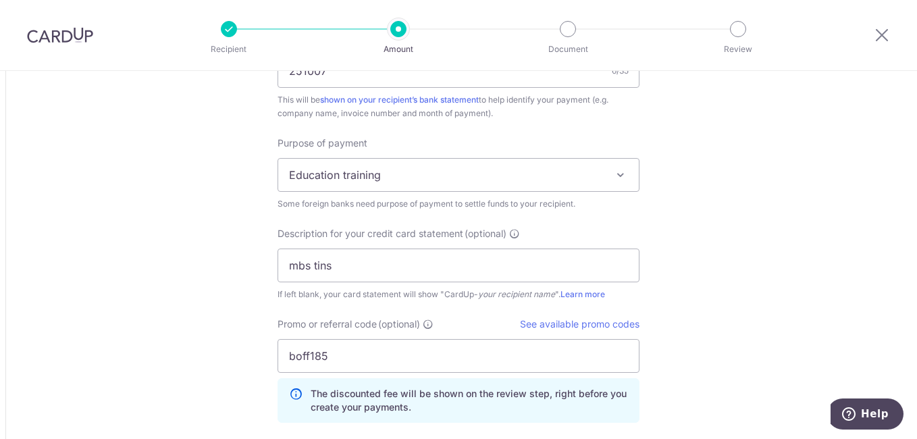
click at [589, 178] on span "Education training" at bounding box center [458, 175] width 361 height 32
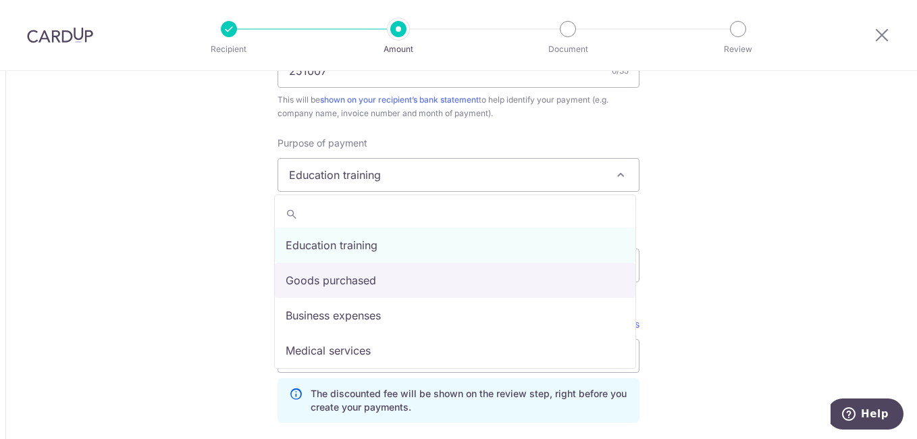
select select "Goods purchased"
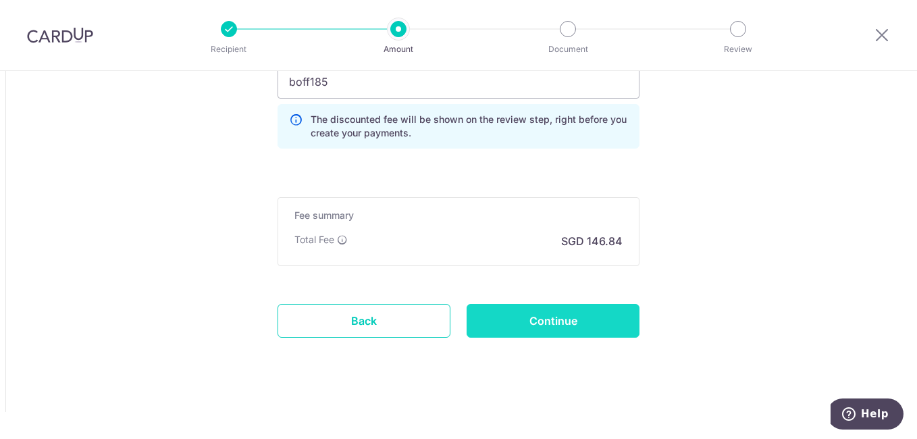
click at [585, 331] on input "Continue" at bounding box center [553, 321] width 173 height 34
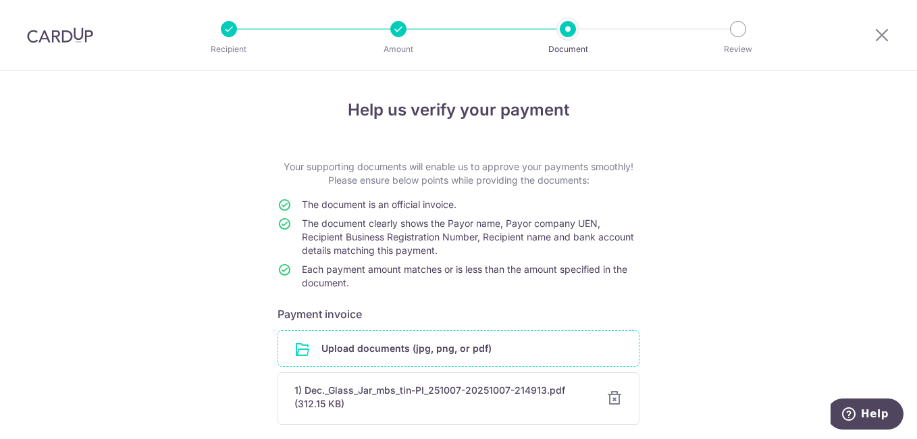
click at [546, 346] on input "file" at bounding box center [458, 348] width 361 height 35
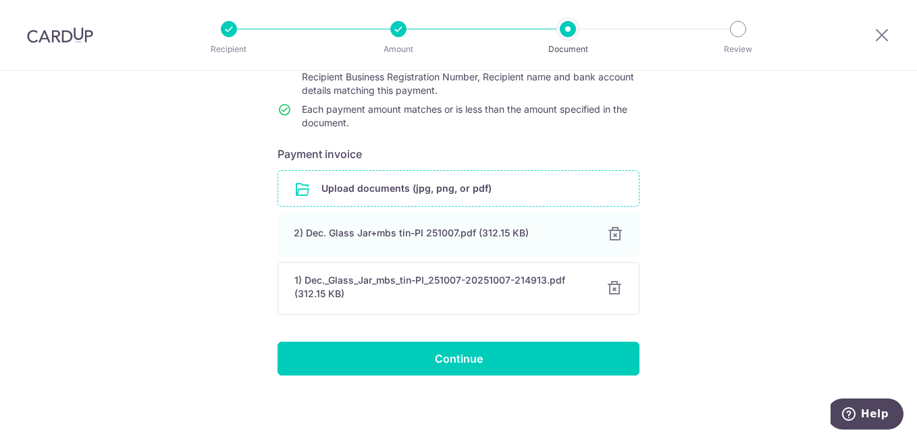
click at [531, 382] on div "Help us verify your payment Your supporting documents will enable us to approve…" at bounding box center [458, 175] width 917 height 528
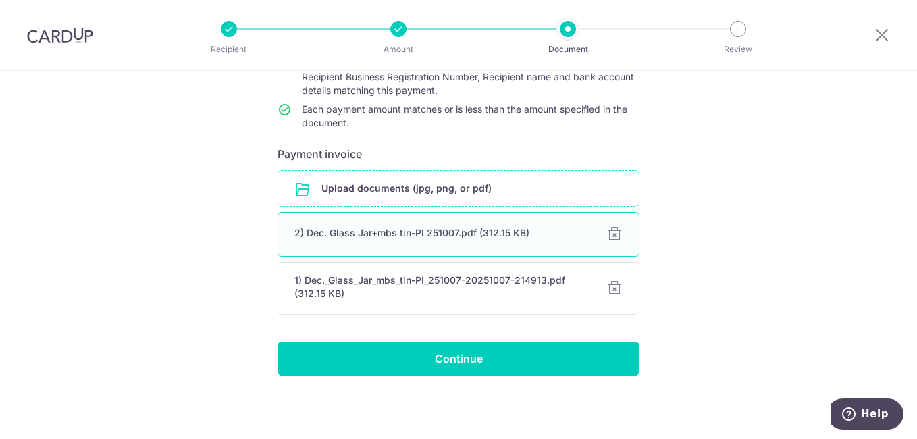
click at [616, 238] on div at bounding box center [614, 234] width 16 height 16
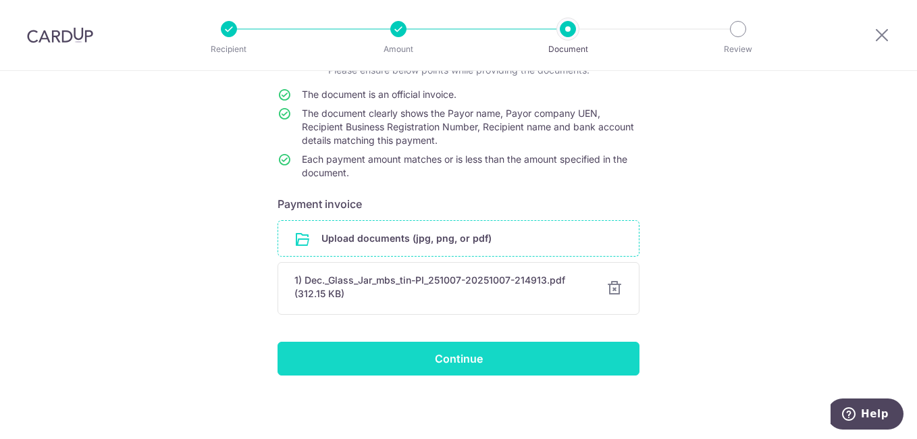
click at [504, 358] on input "Continue" at bounding box center [458, 359] width 362 height 34
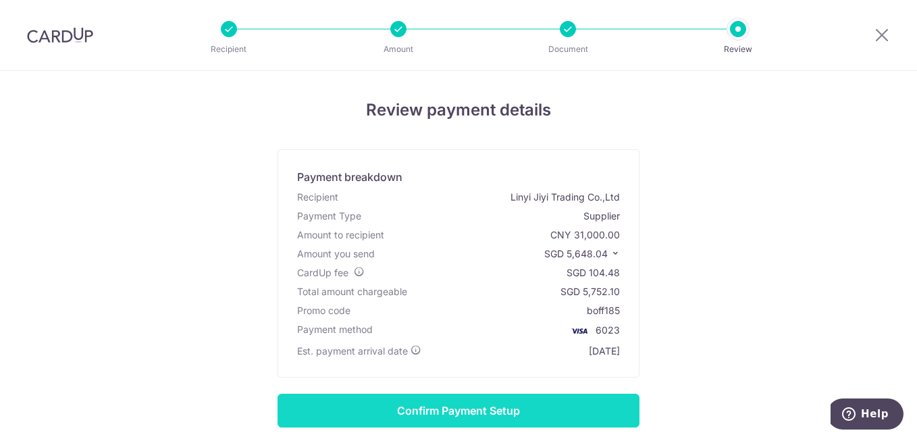
click at [472, 413] on input "Confirm Payment Setup" at bounding box center [458, 411] width 362 height 34
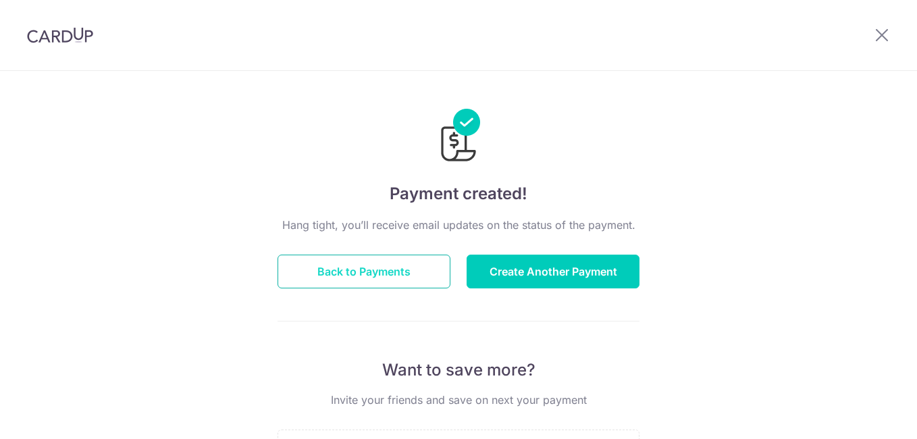
click at [376, 279] on button "Back to Payments" at bounding box center [363, 272] width 173 height 34
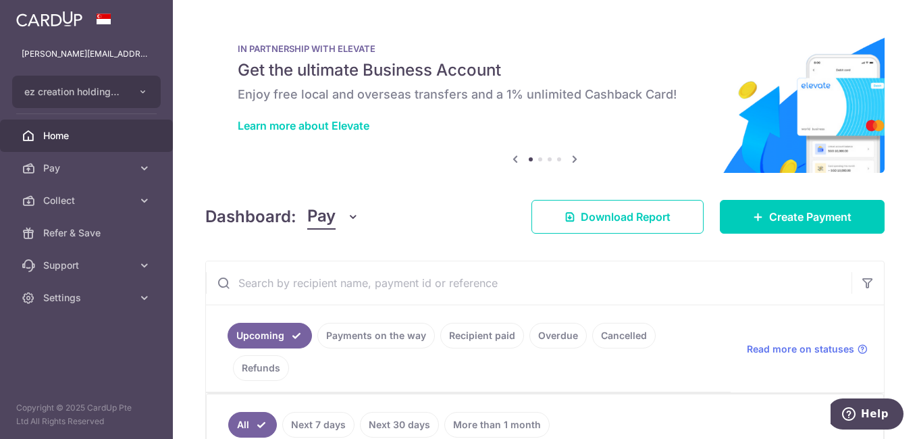
drag, startPoint x: 913, startPoint y: 217, endPoint x: 659, endPoint y: 284, distance: 263.3
click at [659, 284] on input "text" at bounding box center [528, 282] width 645 height 43
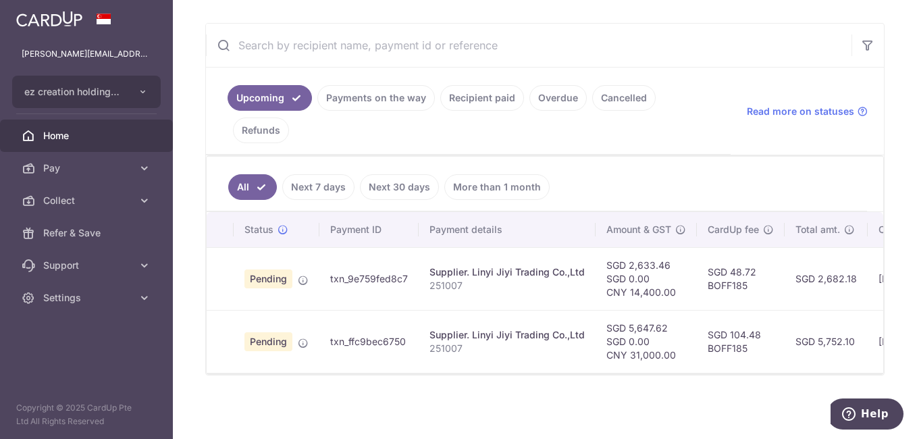
click at [356, 277] on td "txn_9e759fed8c7" at bounding box center [368, 278] width 99 height 63
click at [440, 279] on p "251007" at bounding box center [506, 286] width 155 height 14
click at [566, 282] on p "251007" at bounding box center [506, 286] width 155 height 14
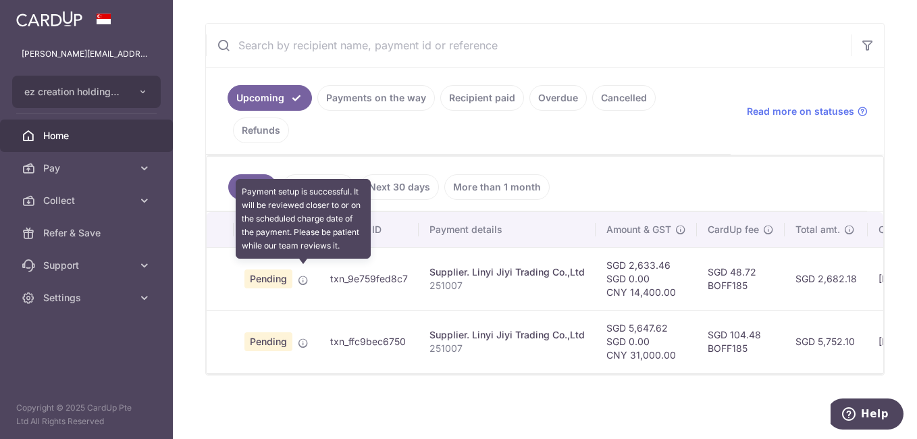
click at [301, 275] on icon at bounding box center [303, 280] width 11 height 11
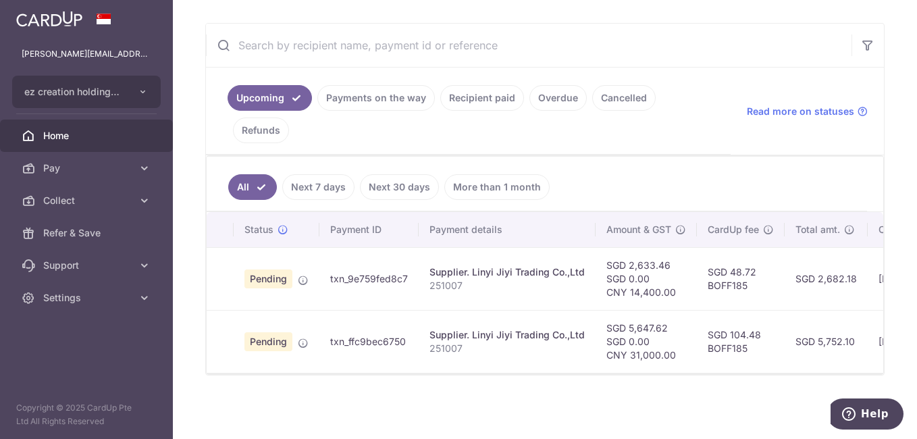
click at [266, 271] on span "Pending" at bounding box center [268, 278] width 48 height 19
click at [431, 296] on td "Supplier. Linyi Jiyi Trading Co.,Ltd 251007" at bounding box center [507, 278] width 177 height 63
click at [412, 270] on td "txn_9e759fed8c7" at bounding box center [368, 278] width 99 height 63
click at [484, 279] on p "251007" at bounding box center [506, 286] width 155 height 14
click at [610, 279] on td "SGD 2,633.46 SGD 0.00 CNY 14,400.00" at bounding box center [645, 278] width 101 height 63
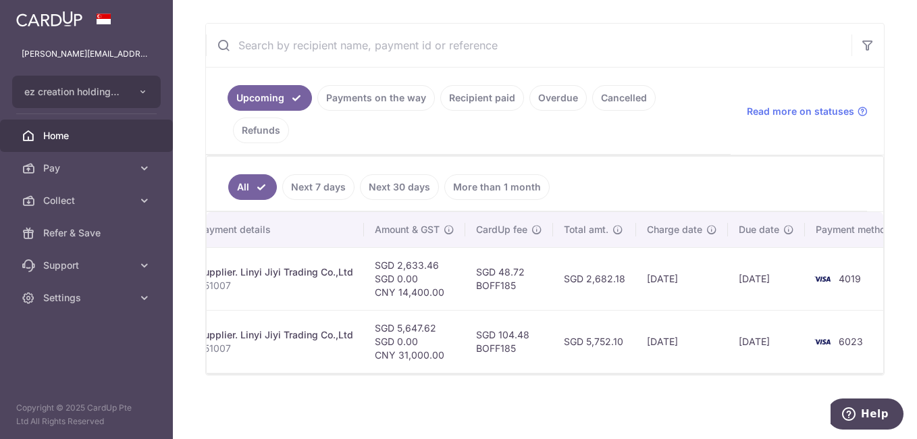
scroll to position [0, 255]
